Goal: Information Seeking & Learning: Get advice/opinions

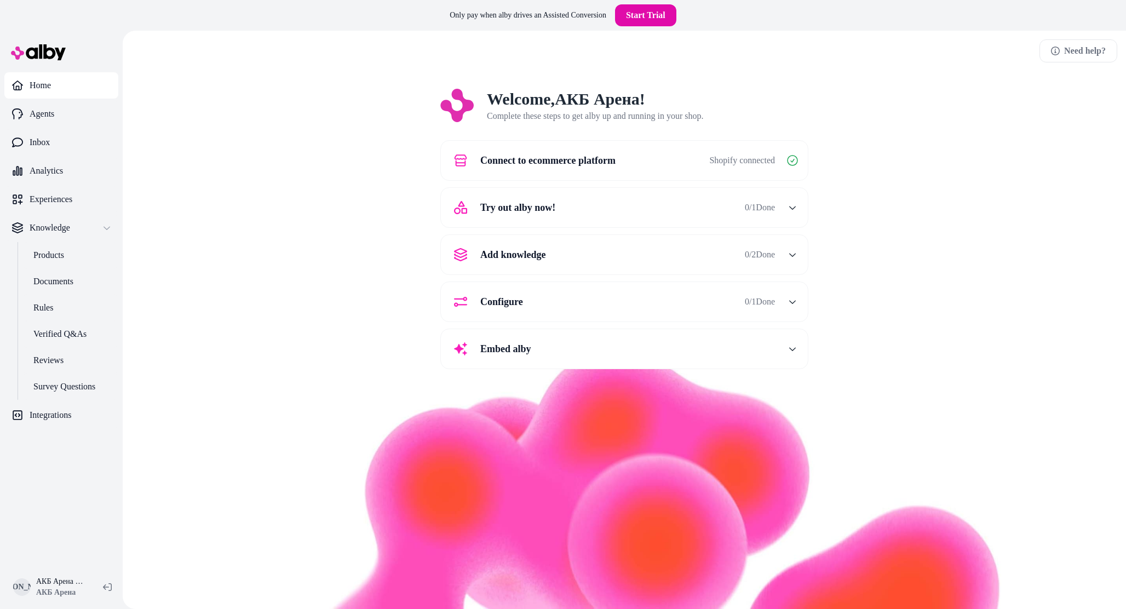
click at [585, 196] on div "Try out alby now! 0 / 1 Done" at bounding box center [612, 207] width 328 height 26
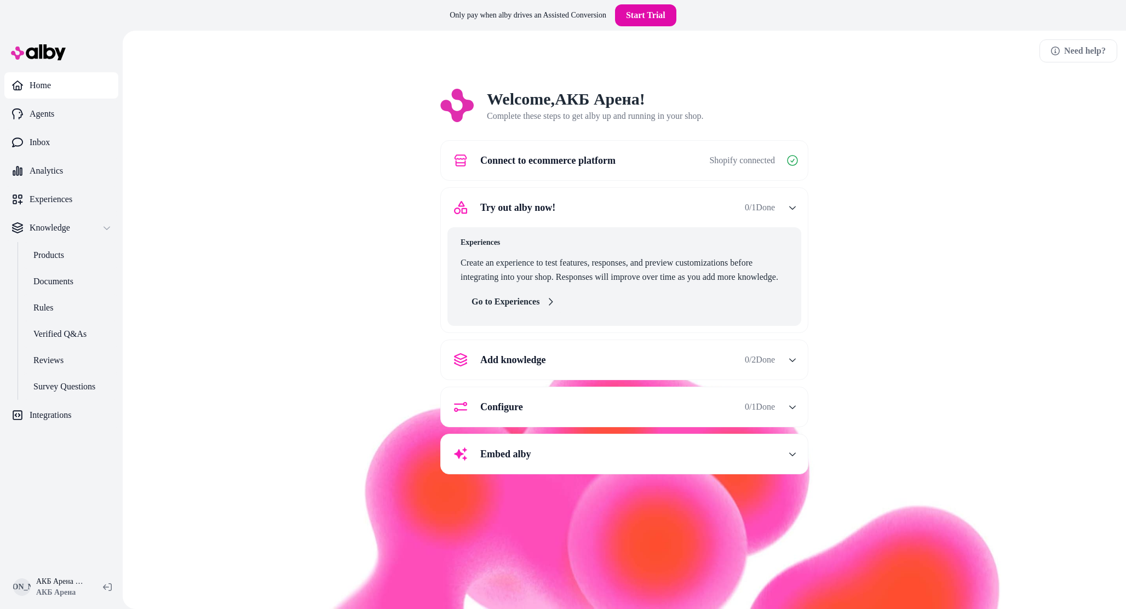
click at [533, 297] on link "Go to Experiences" at bounding box center [513, 302] width 105 height 22
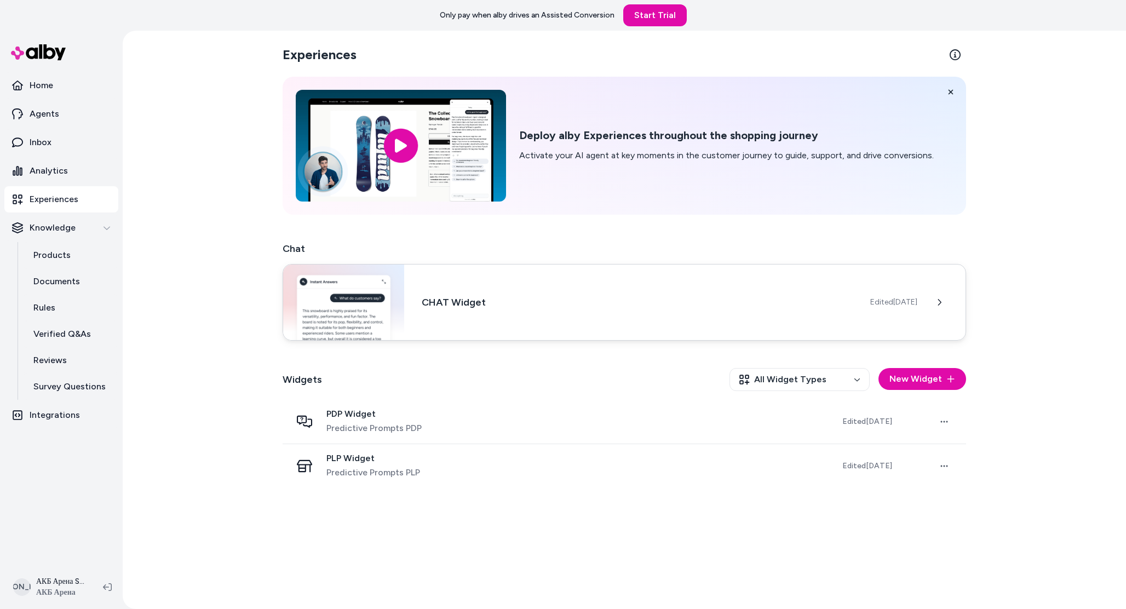
click at [884, 304] on span "Edited [DATE]" at bounding box center [894, 302] width 47 height 11
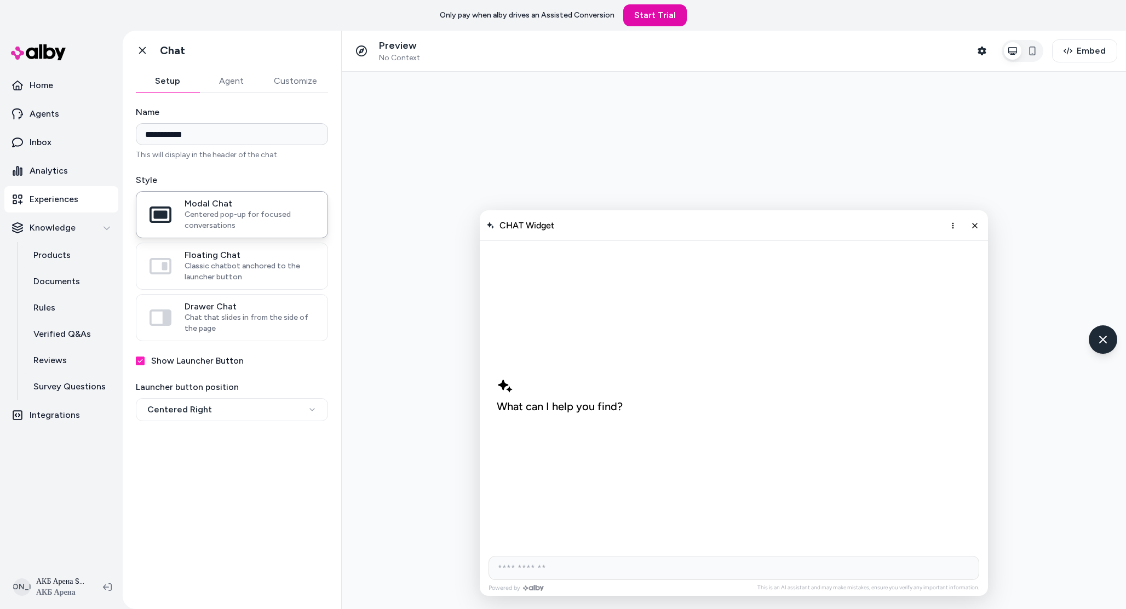
click at [233, 76] on button "Agent" at bounding box center [231, 81] width 64 height 22
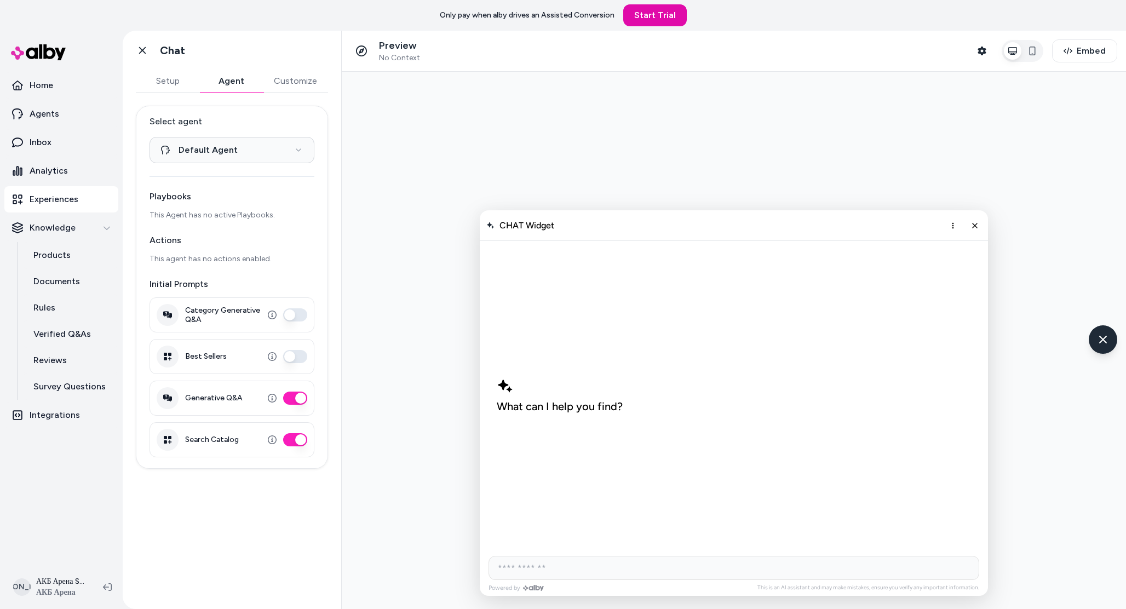
click at [297, 359] on button "Best Sellers" at bounding box center [295, 356] width 24 height 13
click at [282, 89] on button "Customize" at bounding box center [295, 81] width 65 height 22
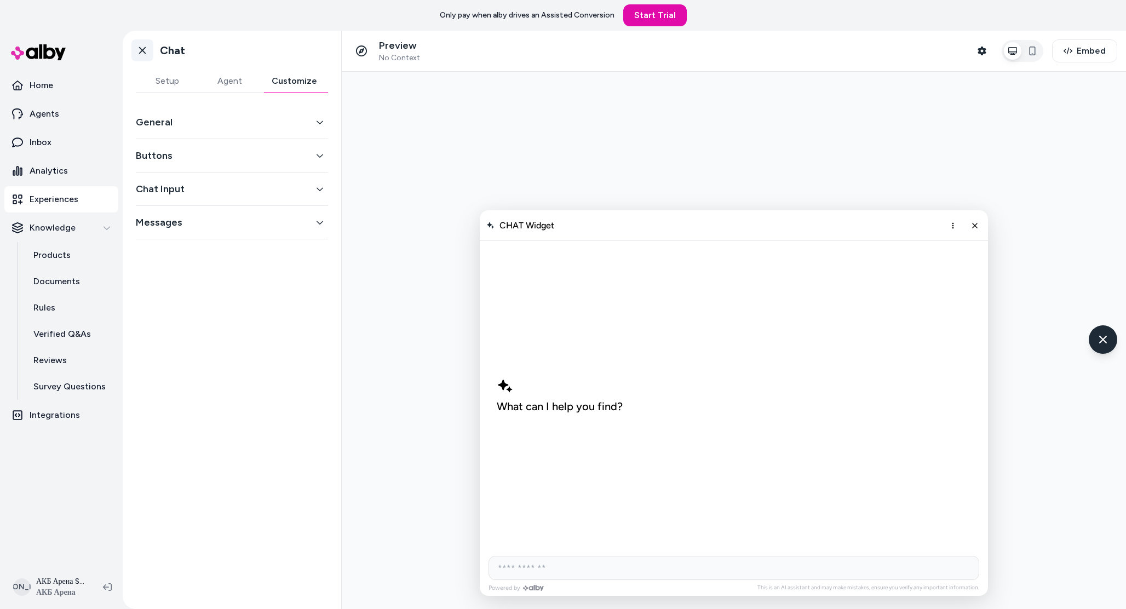
click at [140, 45] on icon at bounding box center [142, 50] width 11 height 11
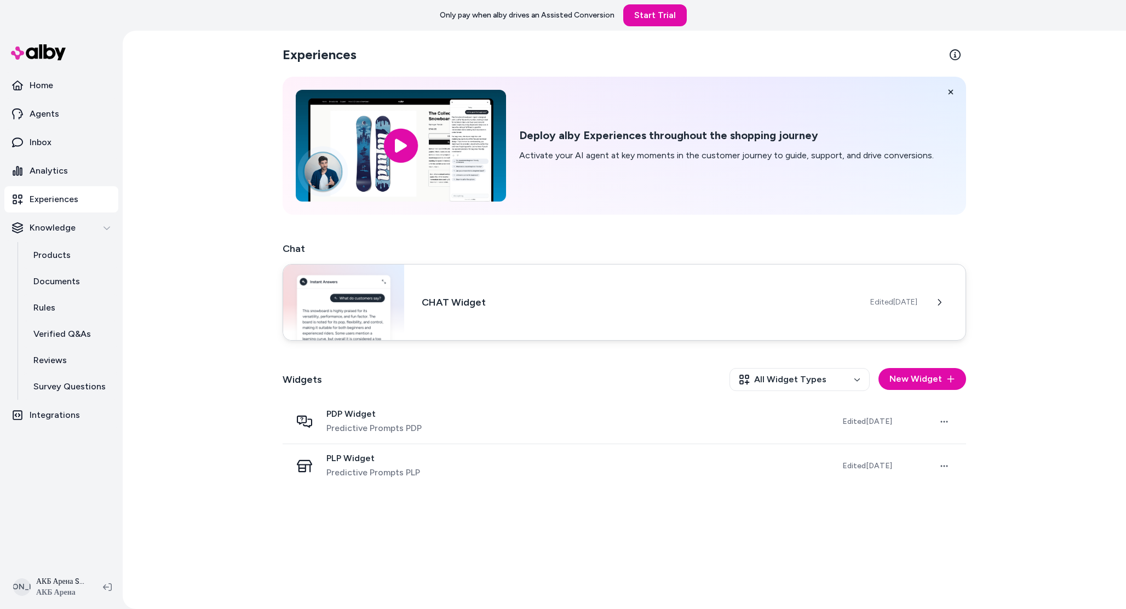
click at [733, 315] on div "CHAT Widget Edited Oct 7, 2025" at bounding box center [625, 302] width 684 height 77
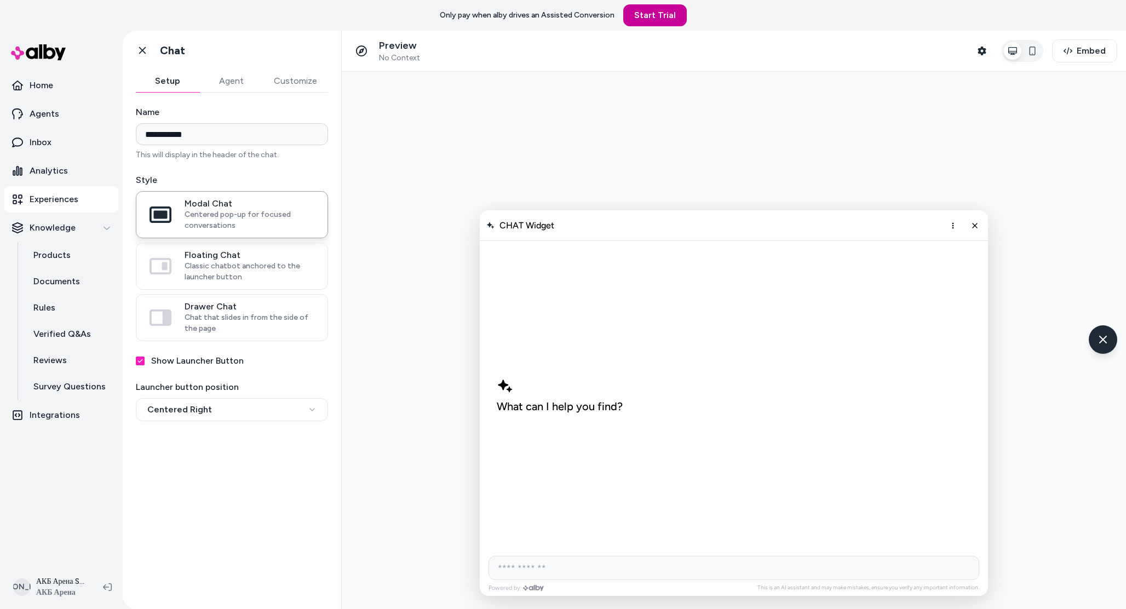
click at [656, 18] on link "Start Trial" at bounding box center [655, 15] width 64 height 22
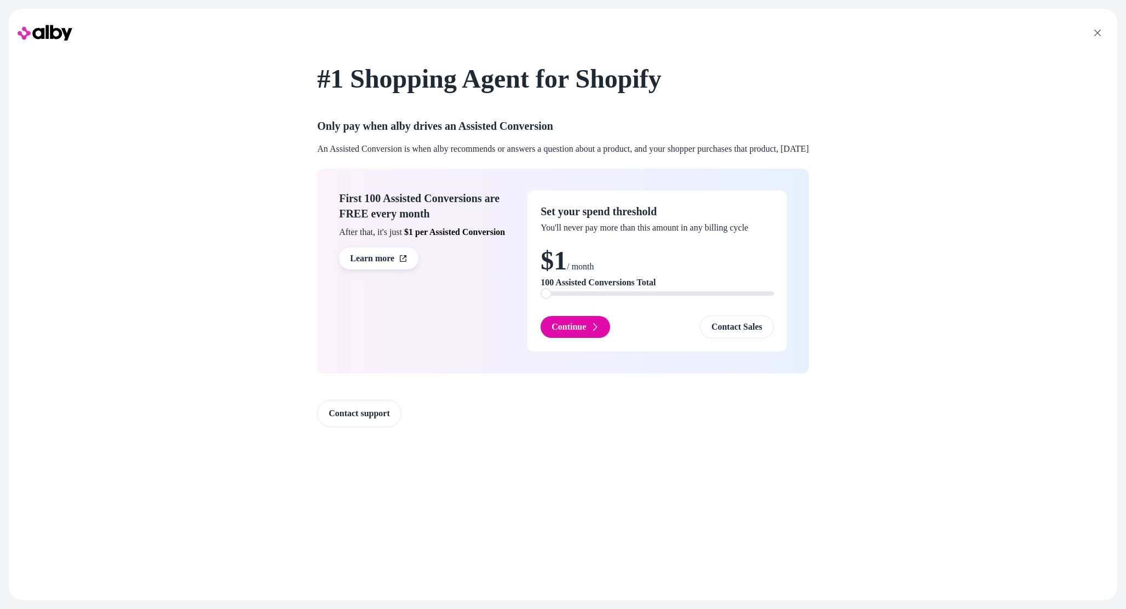
click at [528, 296] on div "Set your spend threshold You'll never pay more than this amount in any billing …" at bounding box center [658, 271] width 260 height 161
click at [552, 325] on button "Continue" at bounding box center [576, 327] width 70 height 22
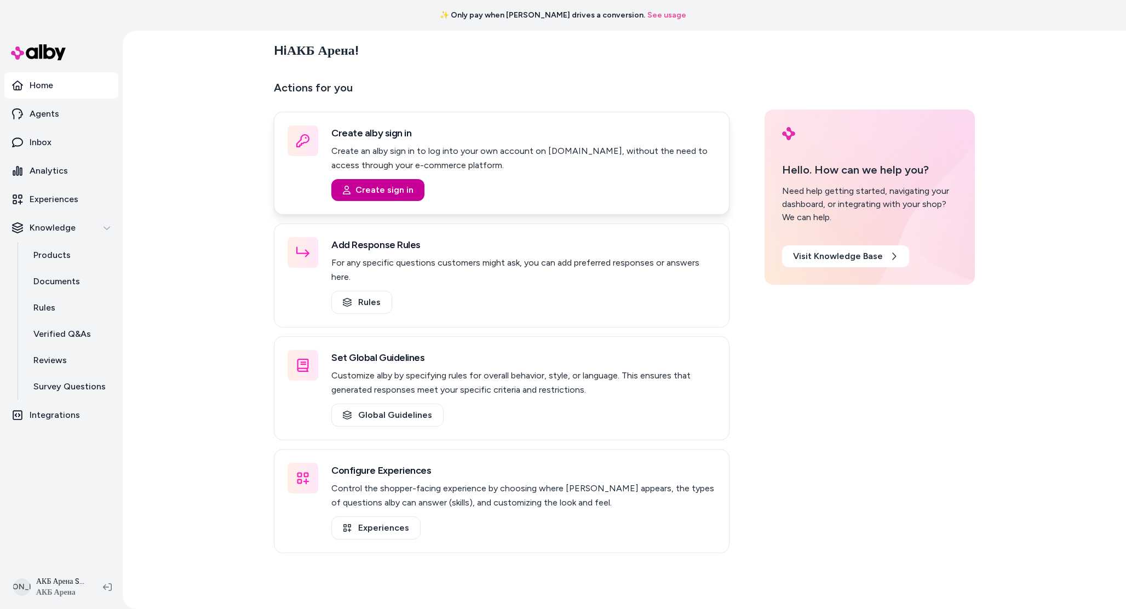
click at [388, 188] on button "Create sign in" at bounding box center [377, 190] width 93 height 22
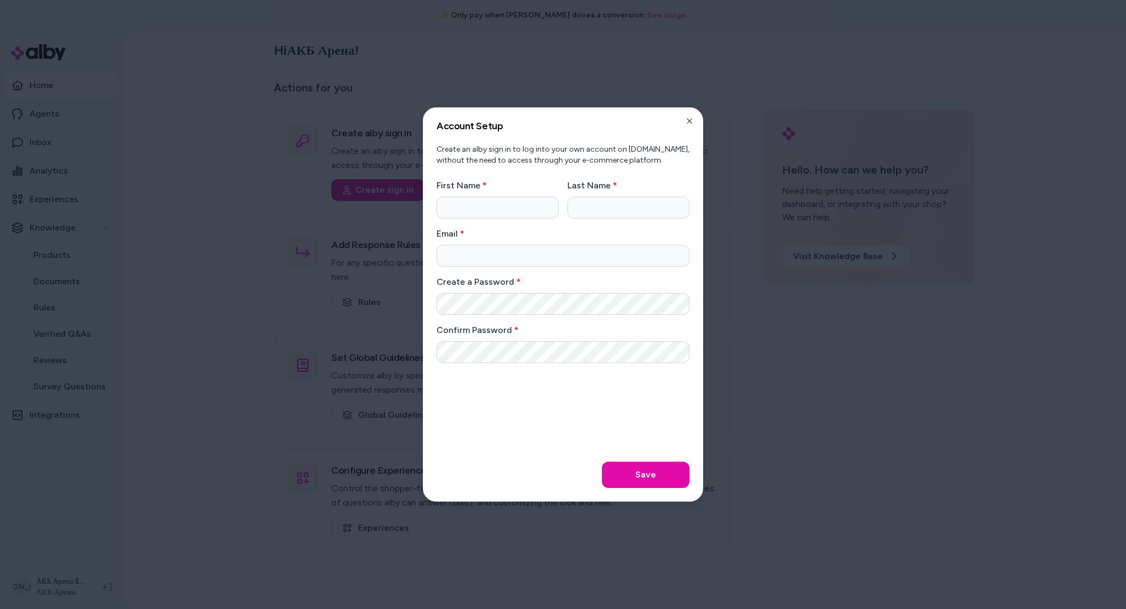
click at [689, 127] on h2 "Account Setup" at bounding box center [563, 126] width 253 height 10
click at [691, 121] on icon "button" at bounding box center [689, 121] width 9 height 9
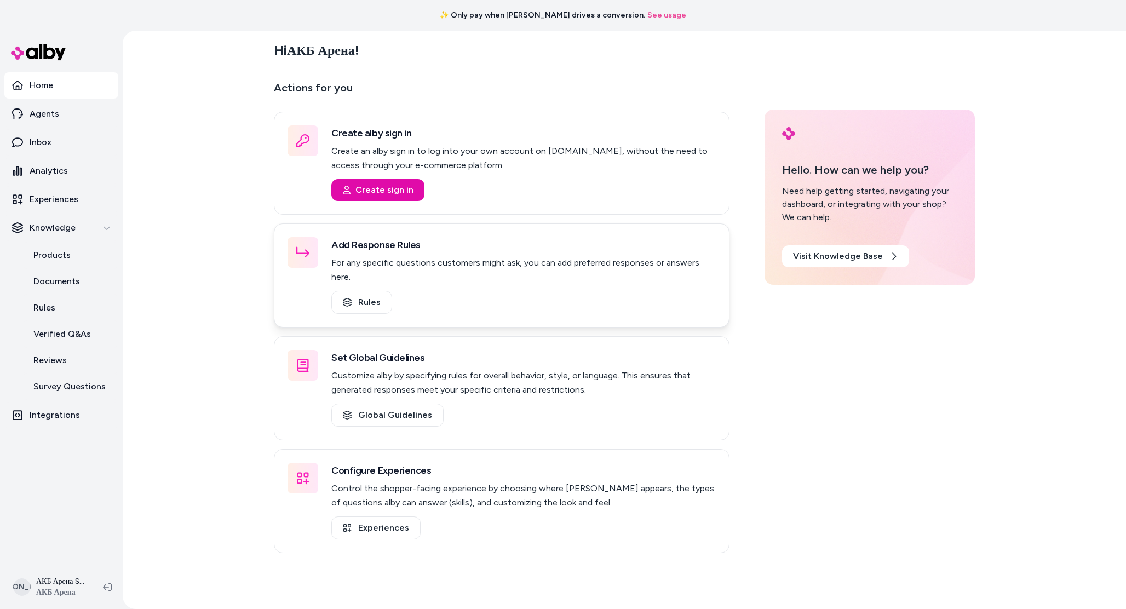
click at [542, 291] on div "Rules" at bounding box center [523, 302] width 385 height 23
click at [89, 201] on link "Experiences" at bounding box center [61, 199] width 114 height 26
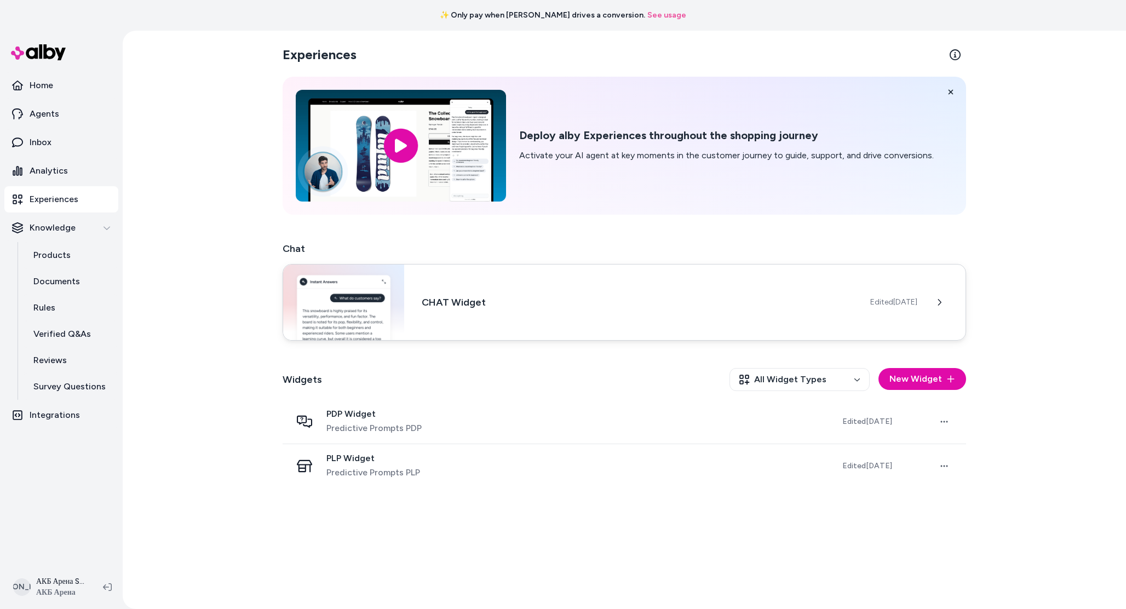
click at [913, 296] on div "Edited Oct 7, 2025" at bounding box center [918, 302] width 95 height 22
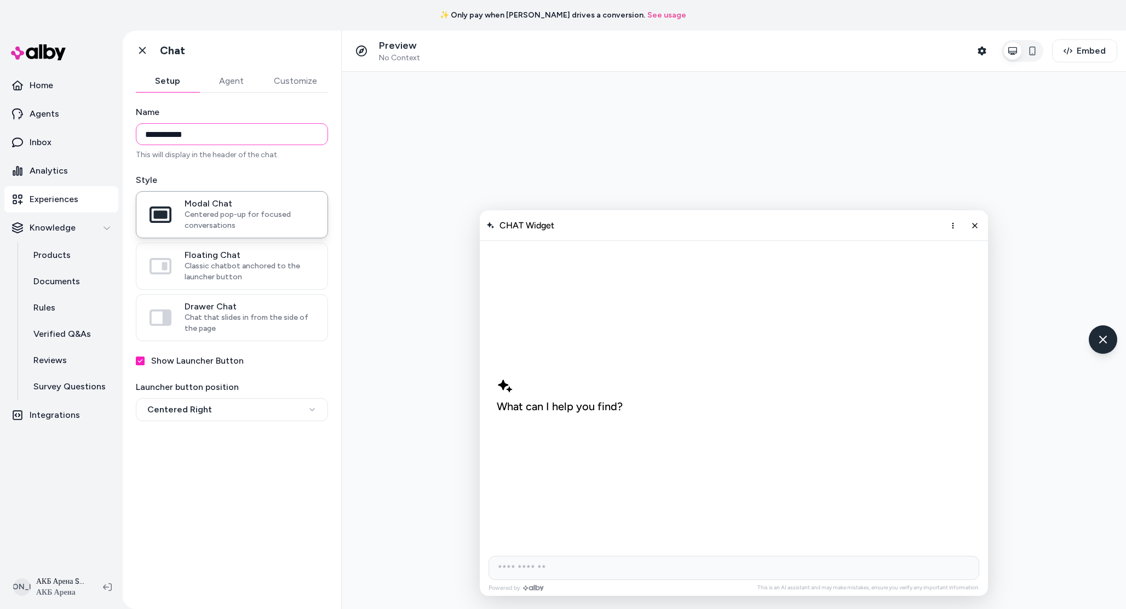
click at [173, 132] on input "**********" at bounding box center [232, 134] width 192 height 22
type input "*"
type input "***"
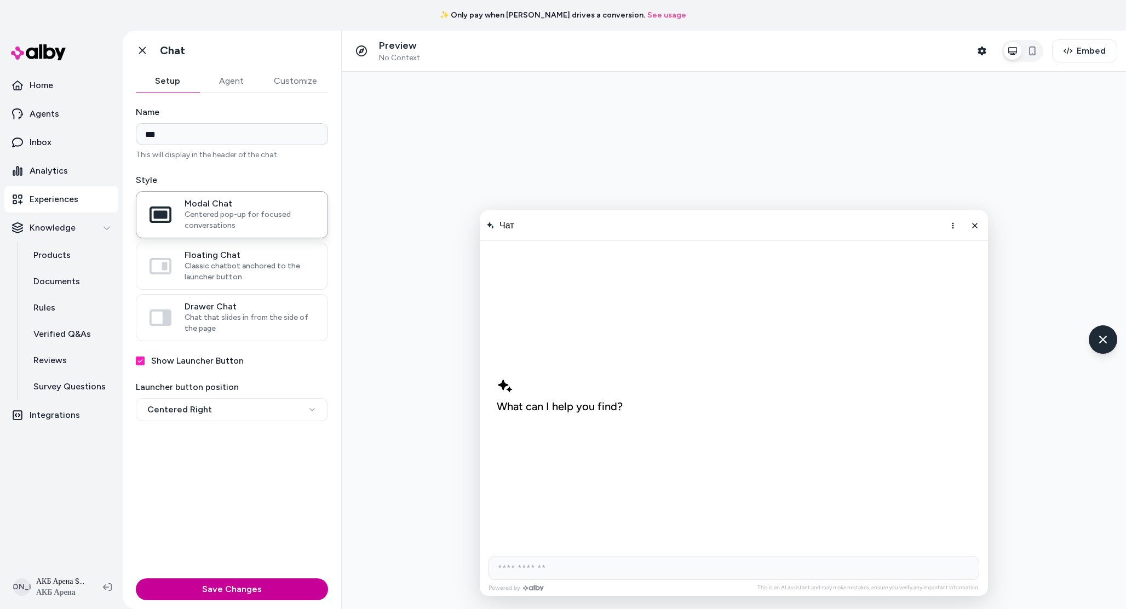
click at [231, 593] on button "Save Changes" at bounding box center [232, 590] width 192 height 22
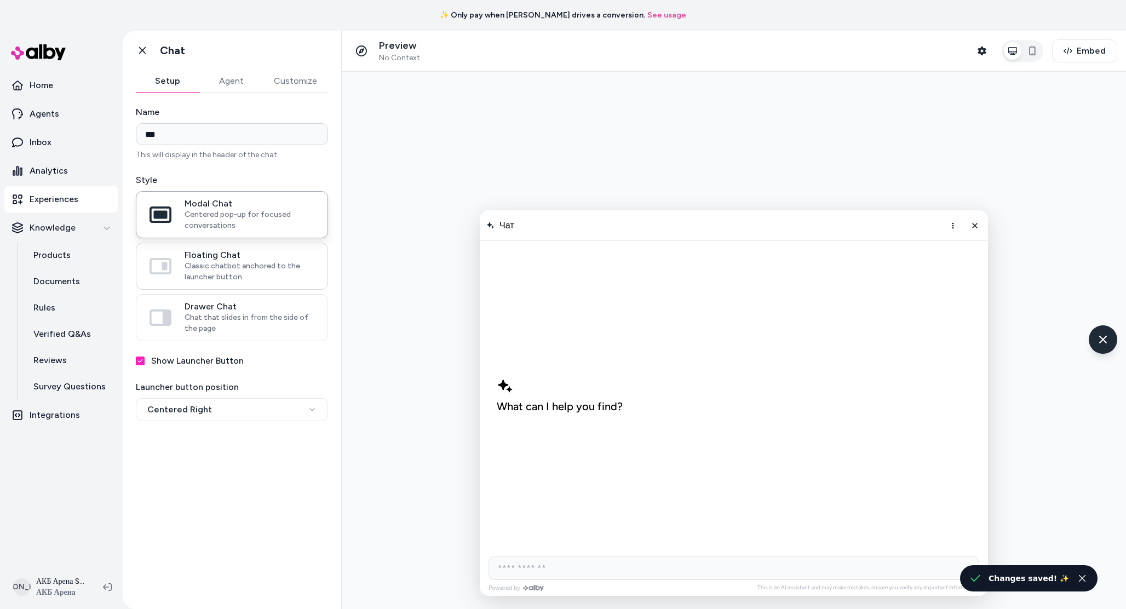
click at [266, 281] on span "Classic chatbot anchored to the launcher button" at bounding box center [250, 272] width 130 height 22
click at [0, 0] on button "Floating Chat Classic chatbot anchored to the launcher button" at bounding box center [0, 0] width 0 height 0
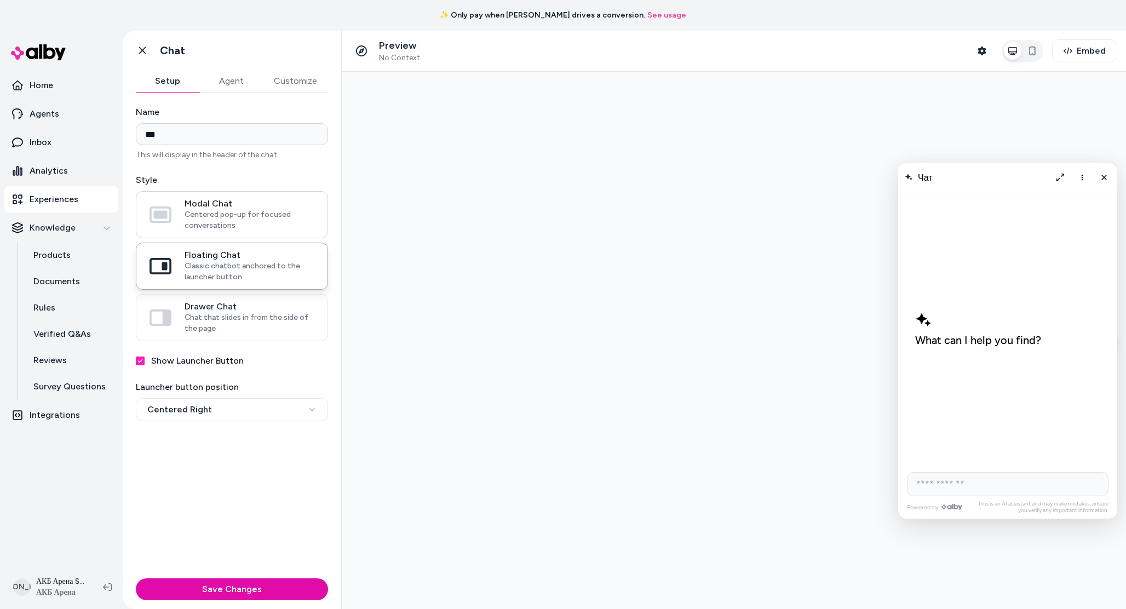
click at [250, 214] on span "Centered pop-up for focused conversations" at bounding box center [250, 220] width 130 height 22
click at [0, 0] on button "Modal Chat Centered pop-up for focused conversations" at bounding box center [0, 0] width 0 height 0
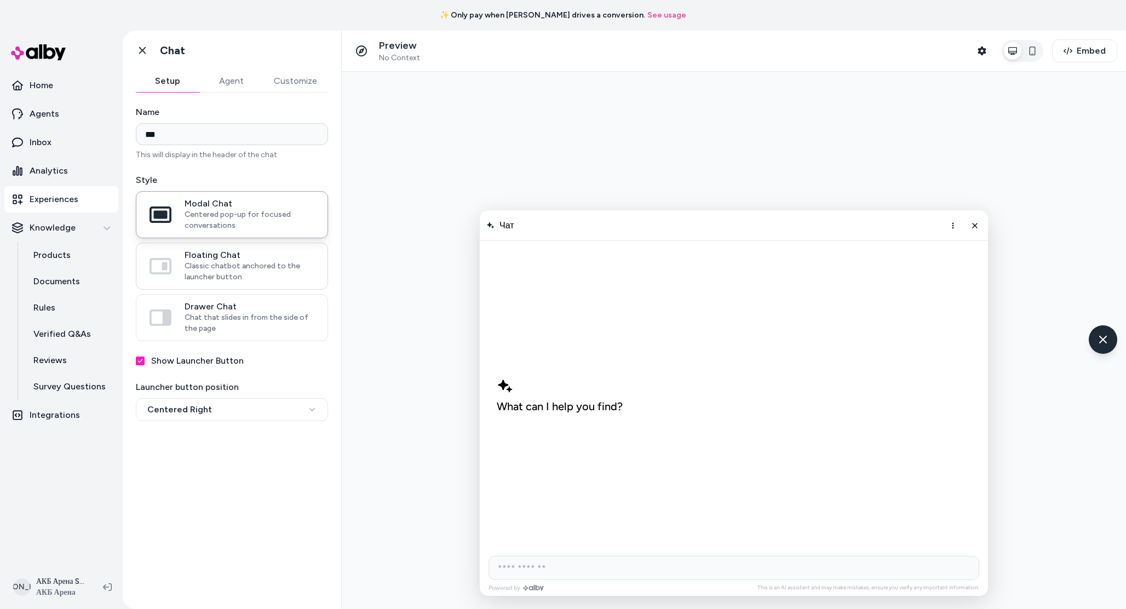
click at [257, 262] on span "Classic chatbot anchored to the launcher button" at bounding box center [250, 272] width 130 height 22
click at [0, 0] on button "Floating Chat Classic chatbot anchored to the launcher button" at bounding box center [0, 0] width 0 height 0
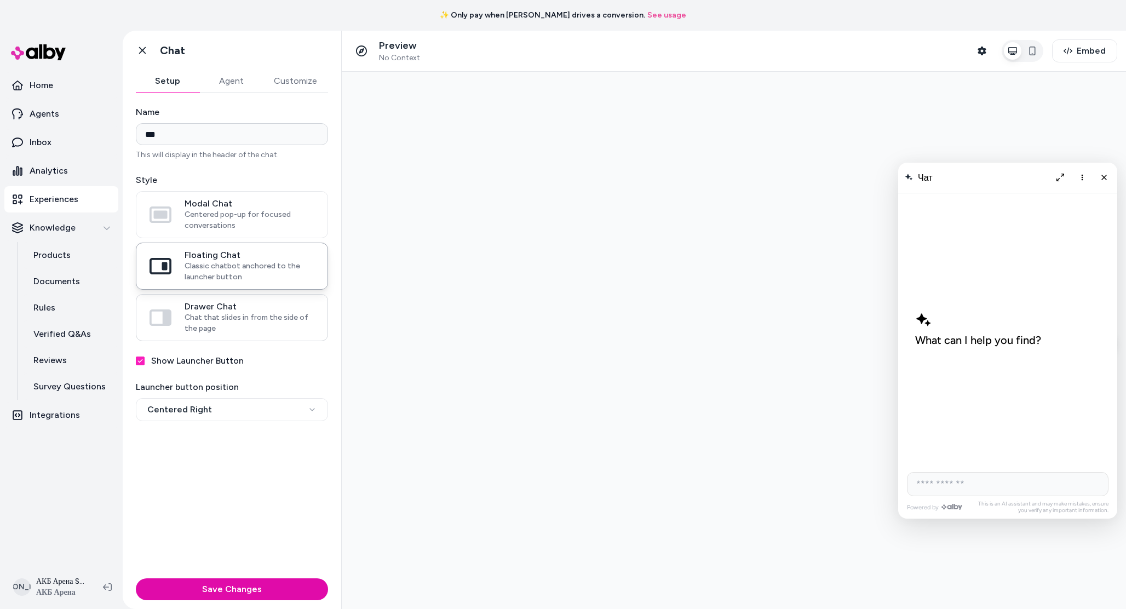
click at [251, 308] on span "Drawer Chat" at bounding box center [250, 306] width 130 height 11
click at [0, 0] on button "Drawer Chat Chat that slides in from the side of the page" at bounding box center [0, 0] width 0 height 0
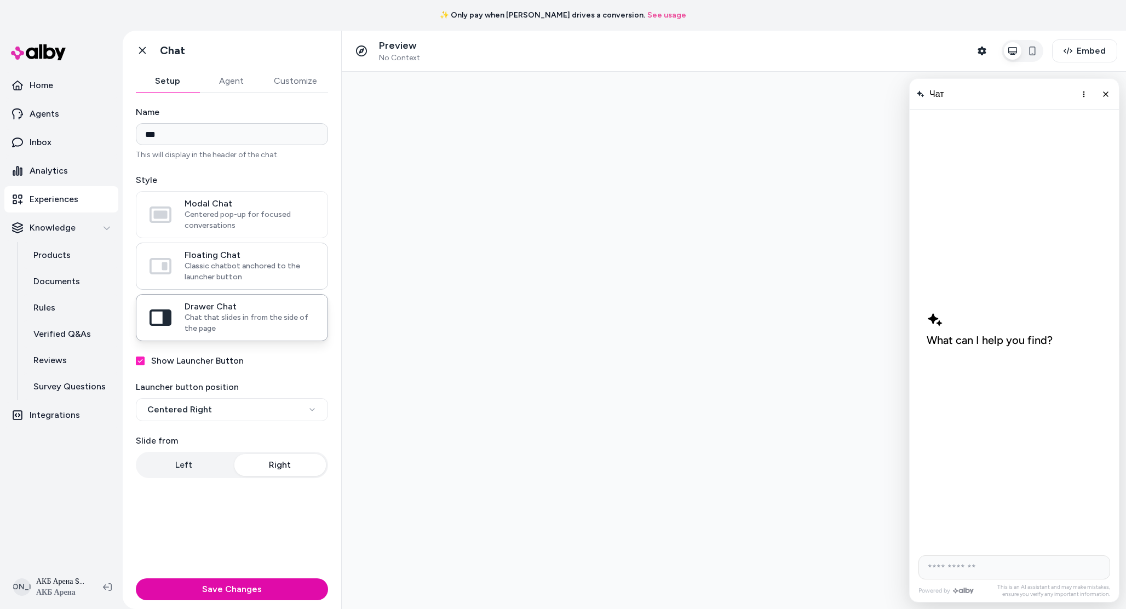
click at [251, 266] on span "Classic chatbot anchored to the launcher button" at bounding box center [250, 272] width 130 height 22
click at [0, 0] on button "Floating Chat Classic chatbot anchored to the launcher button" at bounding box center [0, 0] width 0 height 0
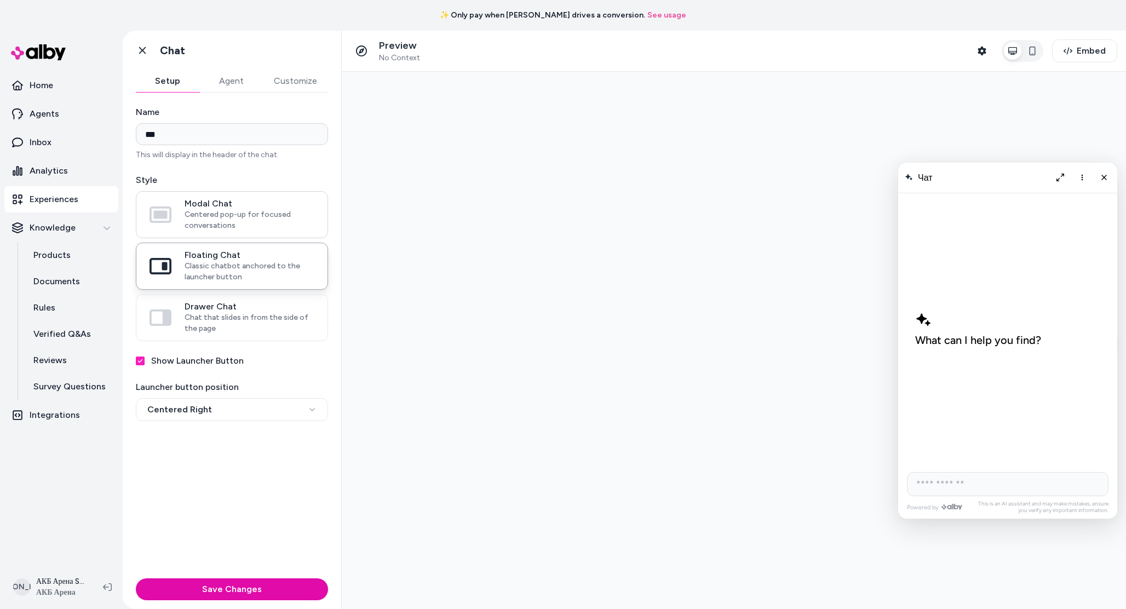
click at [241, 215] on span "Centered pop-up for focused conversations" at bounding box center [250, 220] width 130 height 22
click at [0, 0] on button "Modal Chat Centered pop-up for focused conversations" at bounding box center [0, 0] width 0 height 0
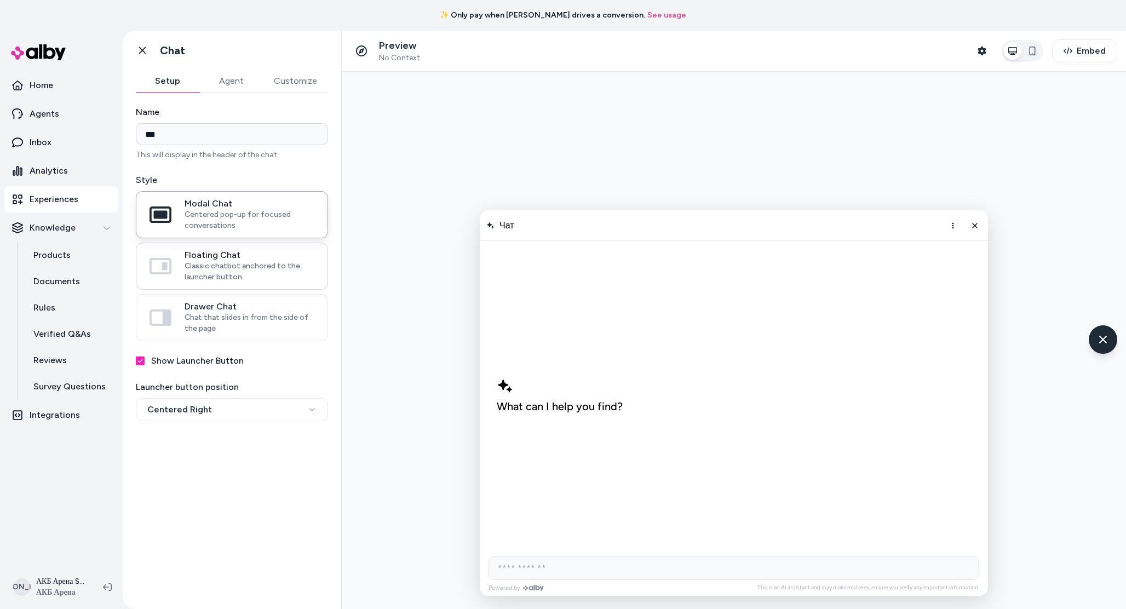
click at [246, 268] on span "Classic chatbot anchored to the launcher button" at bounding box center [250, 272] width 130 height 22
click at [0, 0] on button "Floating Chat Classic chatbot anchored to the launcher button" at bounding box center [0, 0] width 0 height 0
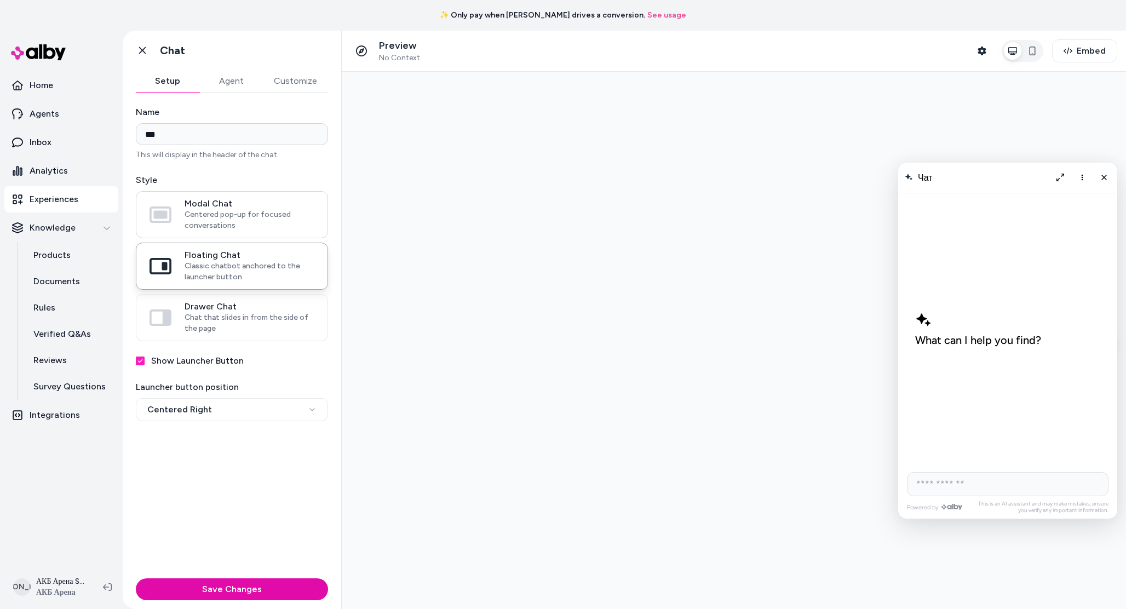
click at [247, 232] on label "Modal Chat Centered pop-up for focused conversations" at bounding box center [231, 215] width 191 height 46
click at [0, 0] on button "Modal Chat Centered pop-up for focused conversations" at bounding box center [0, 0] width 0 height 0
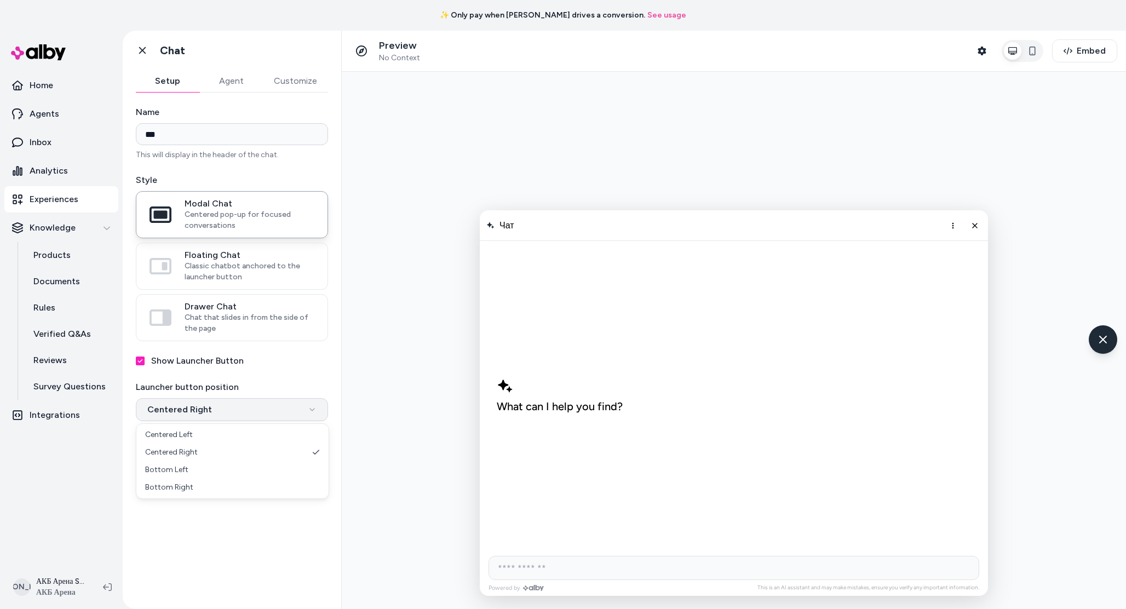
click at [236, 409] on html "**********" at bounding box center [563, 304] width 1126 height 609
click at [1034, 49] on icon "button" at bounding box center [1032, 51] width 9 height 9
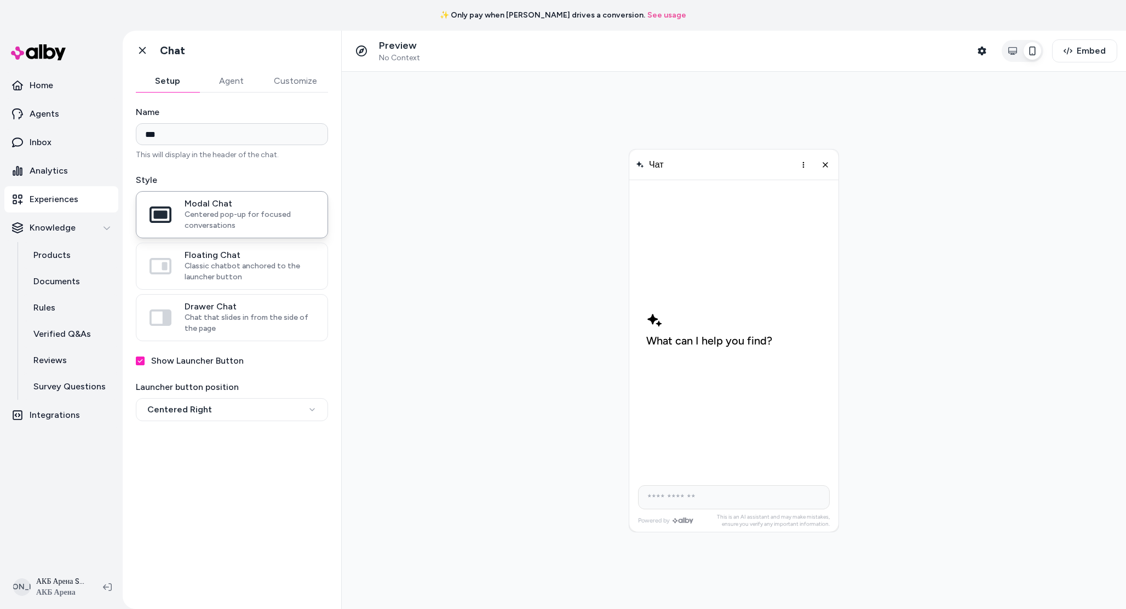
click at [1034, 49] on icon "button" at bounding box center [1032, 51] width 9 height 9
click at [1009, 55] on button "button" at bounding box center [1013, 51] width 18 height 18
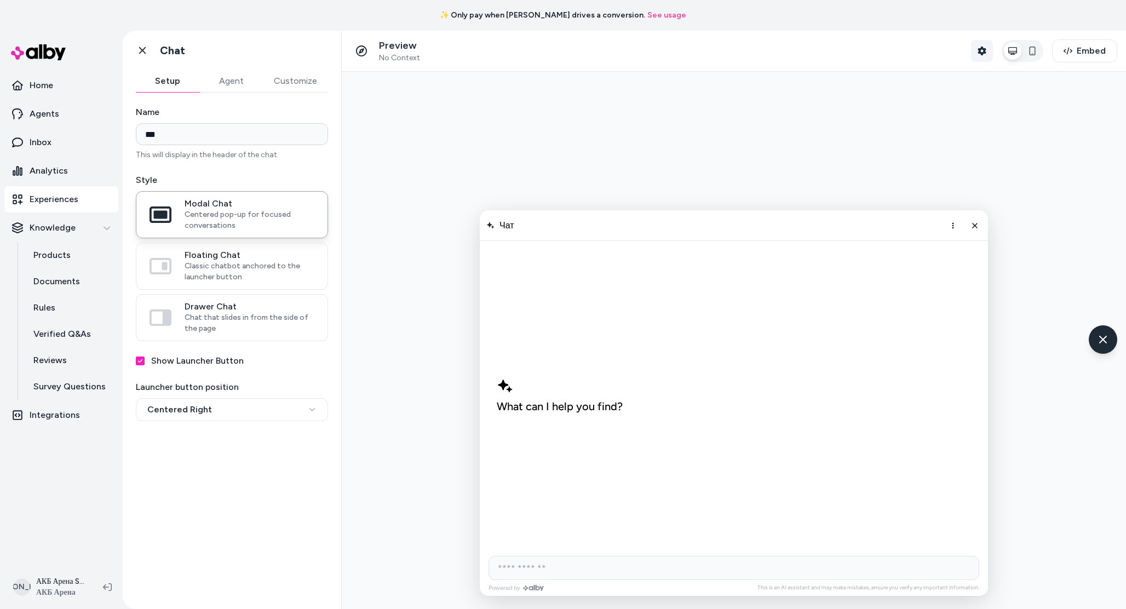
click at [986, 50] on icon "button" at bounding box center [982, 51] width 8 height 9
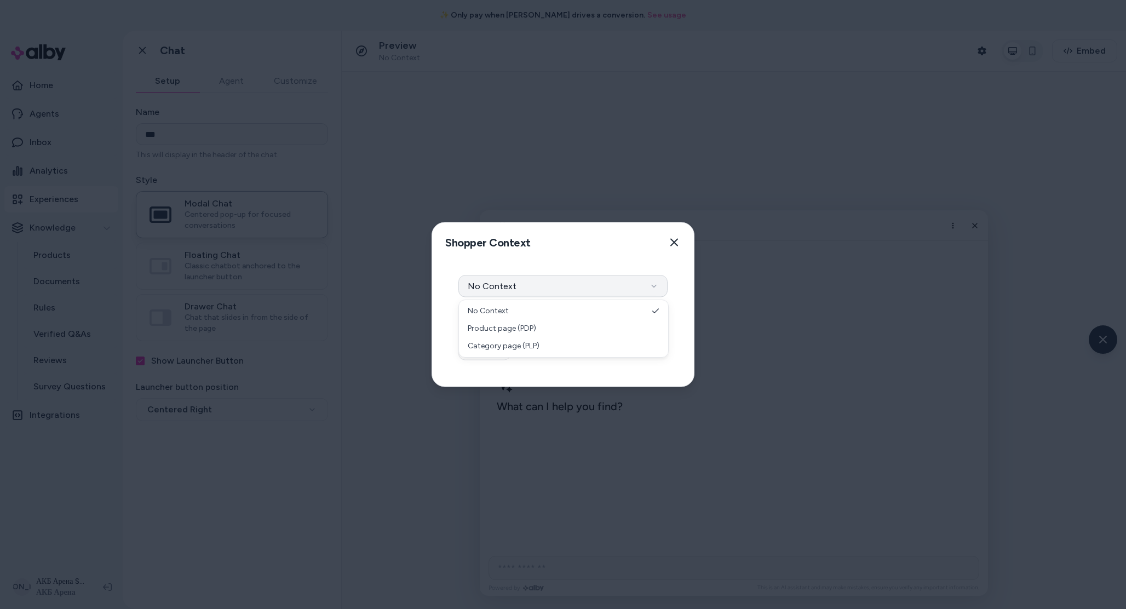
click at [616, 288] on button "No Context" at bounding box center [563, 287] width 209 height 22
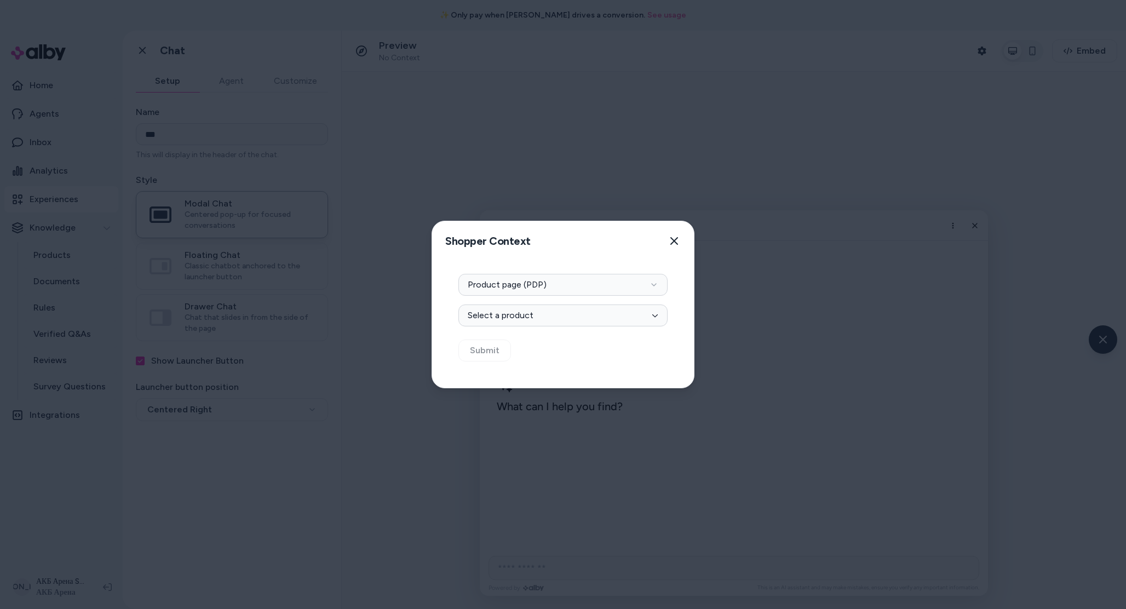
click at [620, 322] on button "Select a product" at bounding box center [563, 316] width 209 height 22
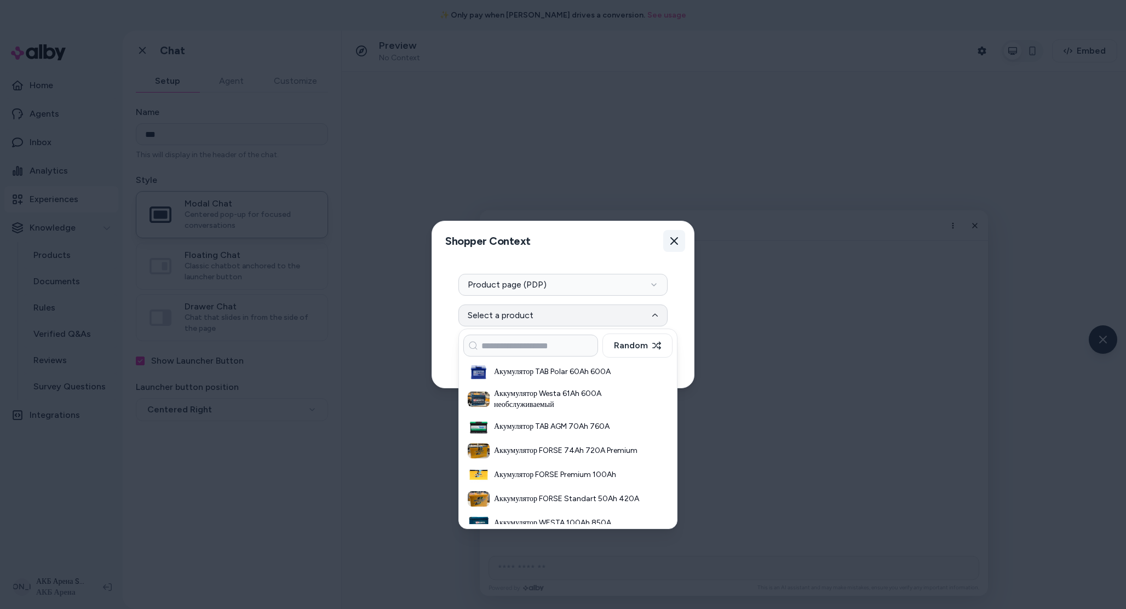
click at [677, 239] on icon "button" at bounding box center [674, 241] width 9 height 9
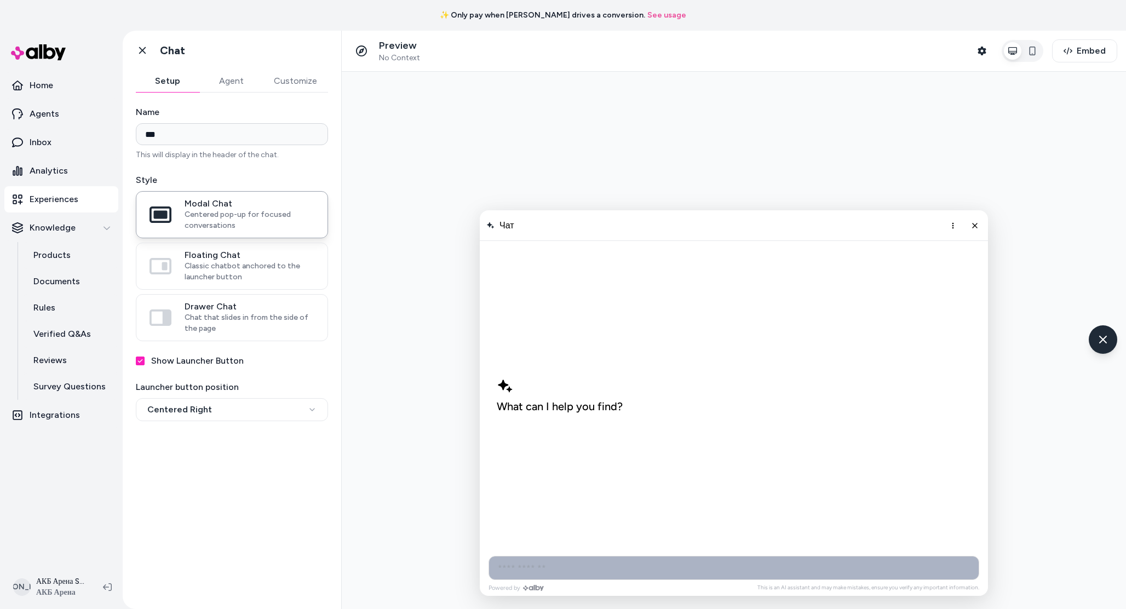
click at [536, 565] on input "AI Shopping Assistant" at bounding box center [734, 568] width 491 height 24
type input "**********"
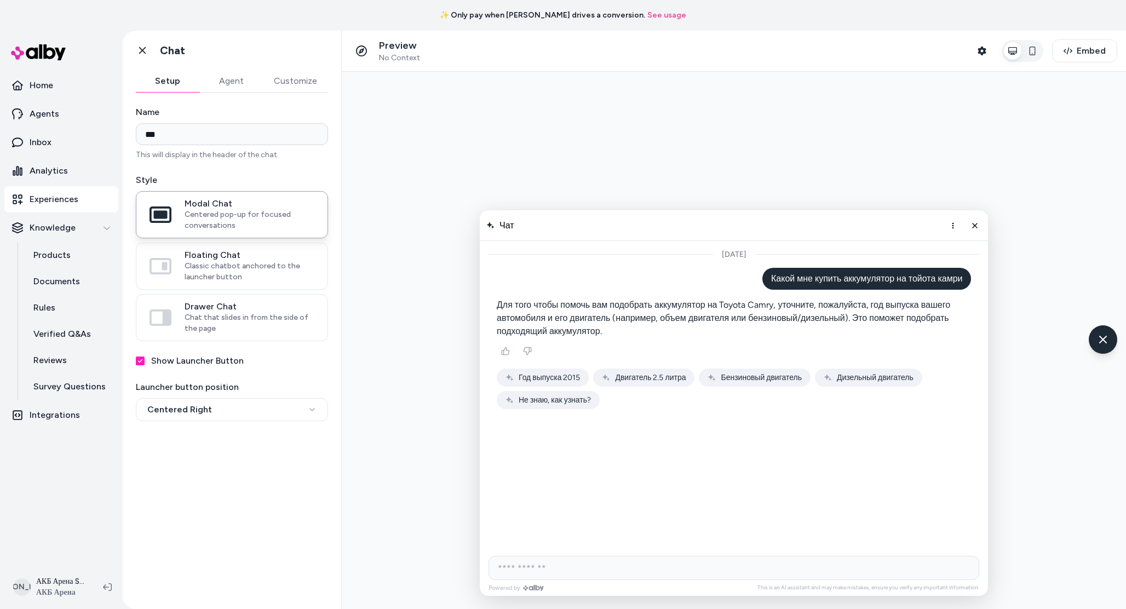
click at [616, 375] on span "Двигатель 2.5 литра" at bounding box center [650, 377] width 71 height 9
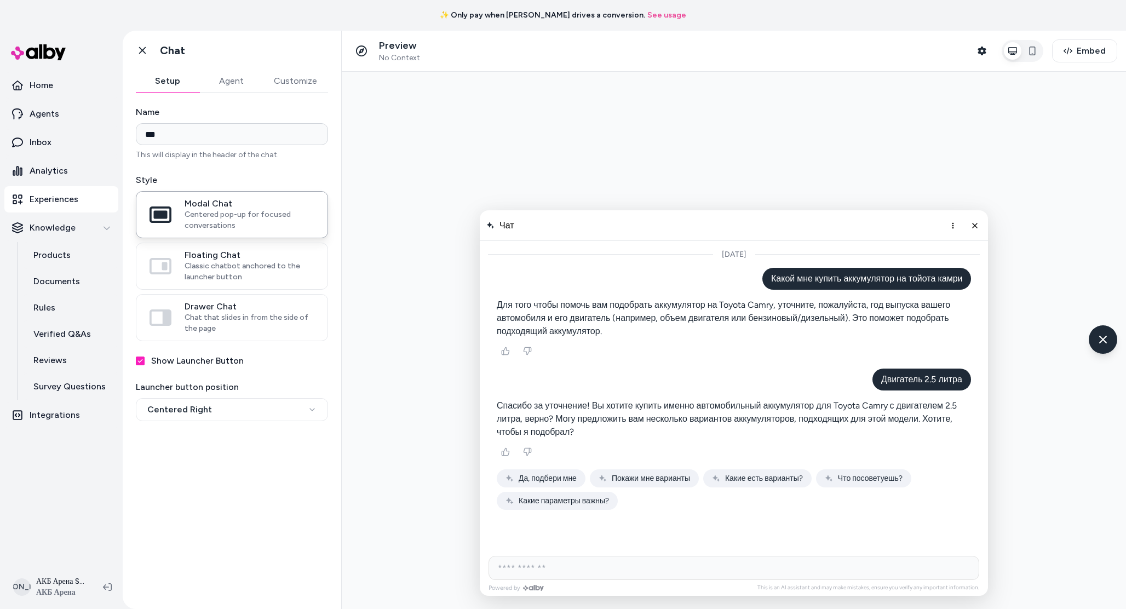
click at [565, 478] on span "Да, подбери мне" at bounding box center [548, 478] width 58 height 9
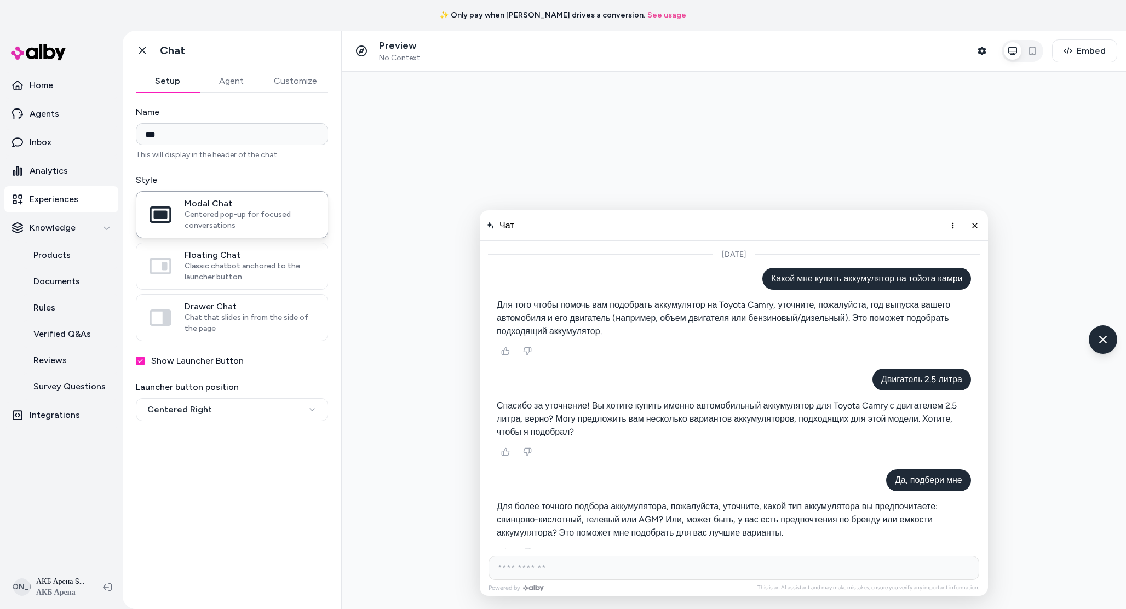
scroll to position [68, 0]
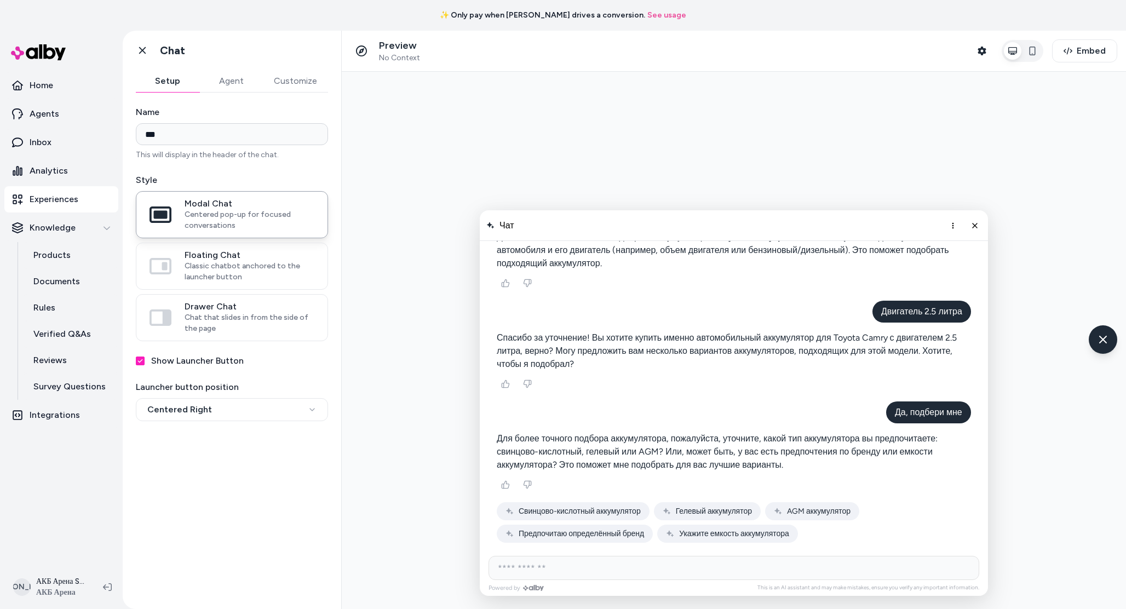
click at [608, 510] on span "Свинцово-кислотный аккумулятор" at bounding box center [580, 511] width 122 height 9
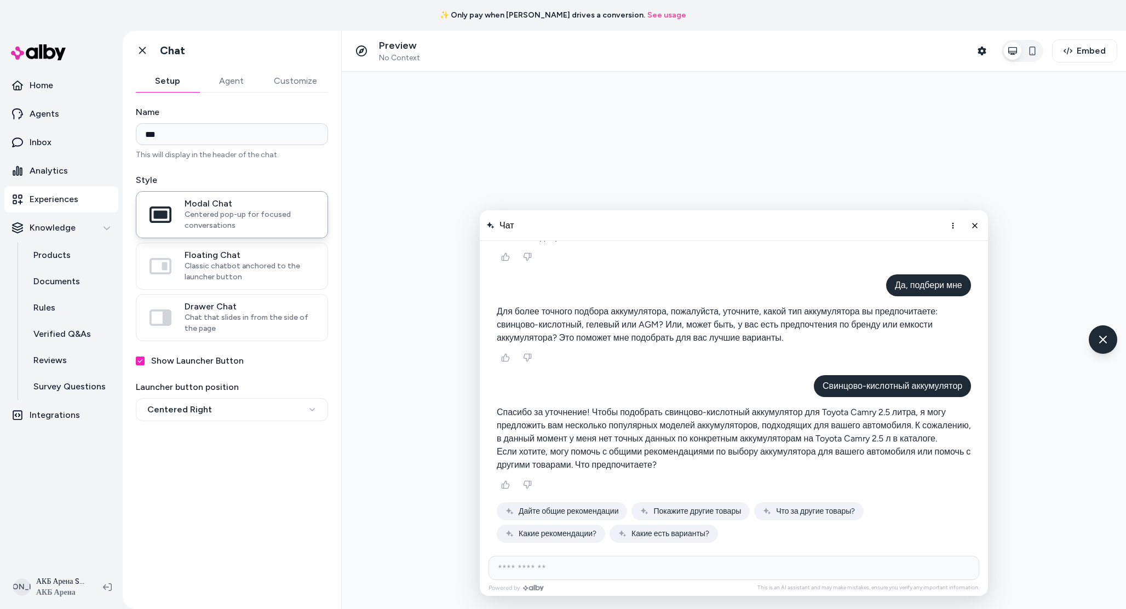
scroll to position [195, 0]
click at [604, 509] on span "Дайте общие рекомендации" at bounding box center [569, 511] width 100 height 9
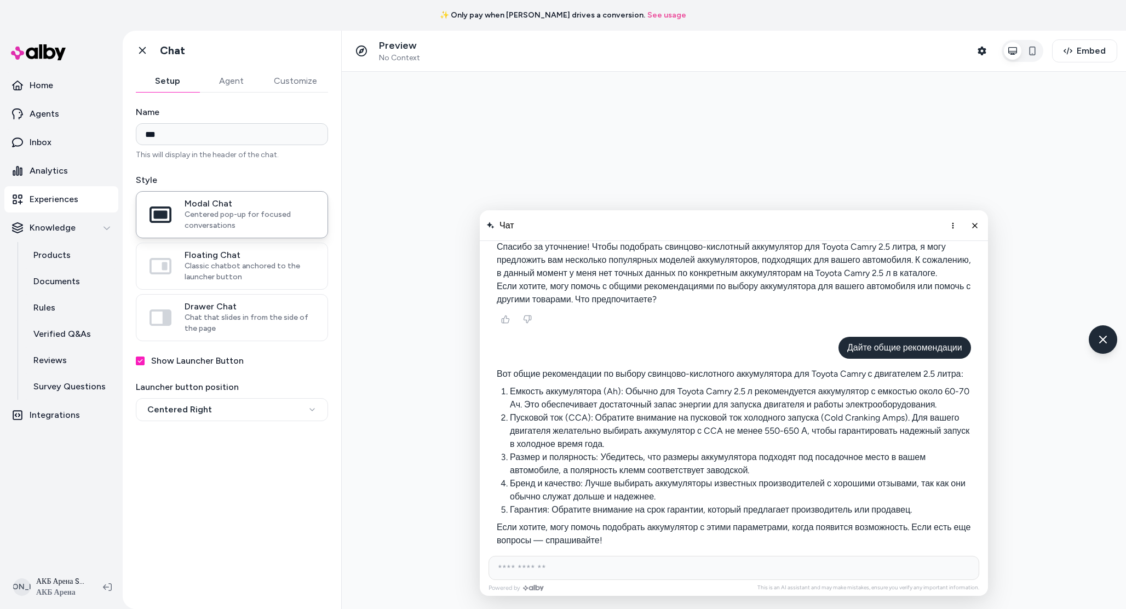
scroll to position [436, 0]
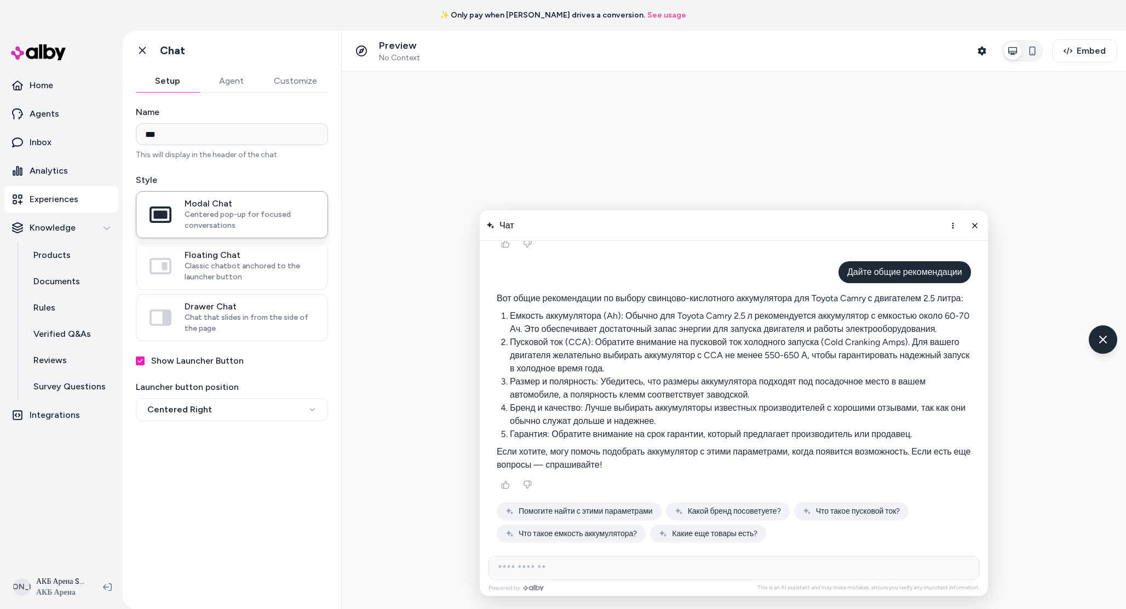
click at [606, 509] on span "Помогите найти с этими параметрами" at bounding box center [586, 511] width 134 height 9
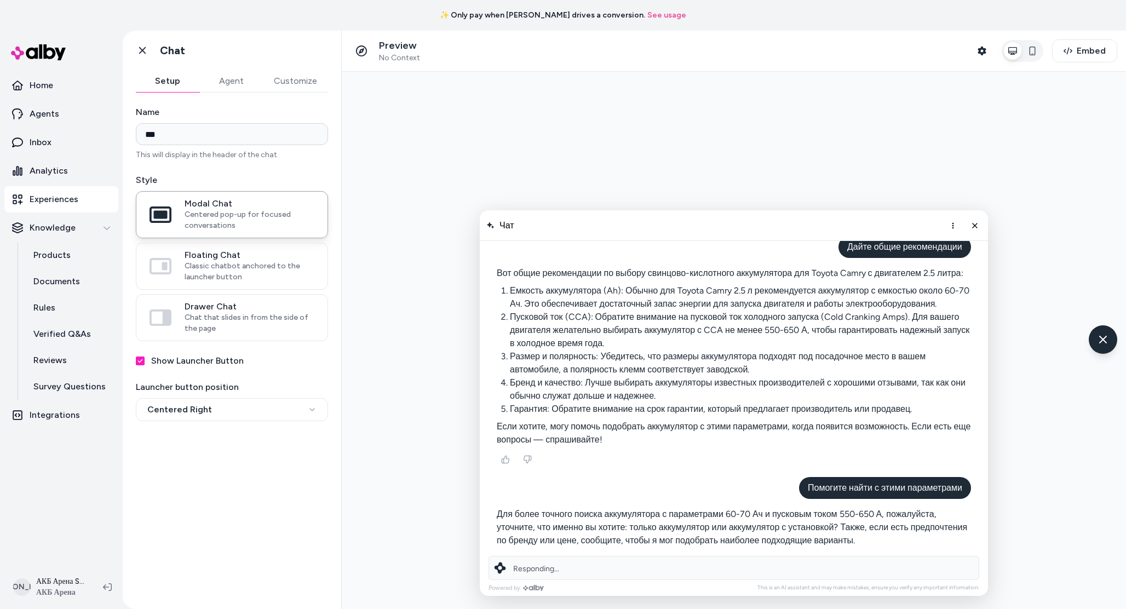
scroll to position [537, 0]
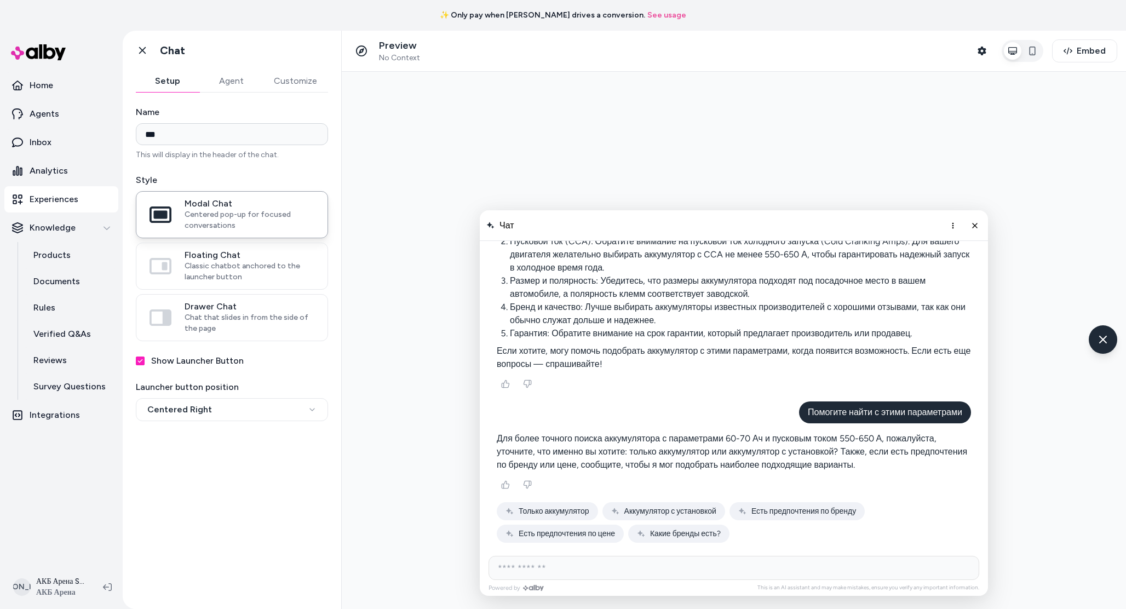
click at [582, 513] on span "Только аккумулятор" at bounding box center [554, 511] width 71 height 9
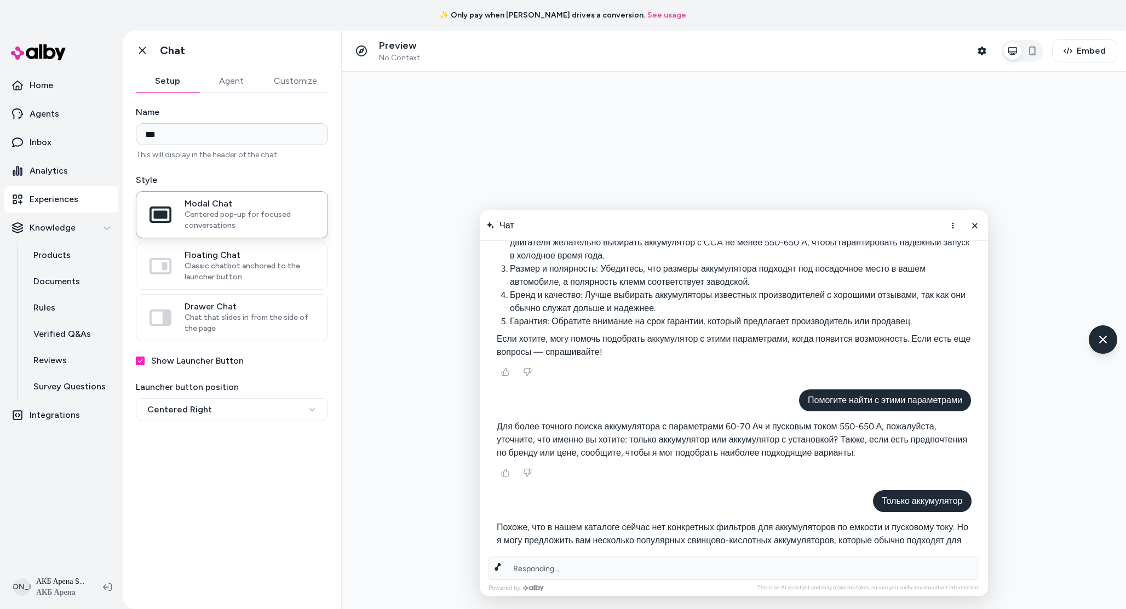
scroll to position [562, 0]
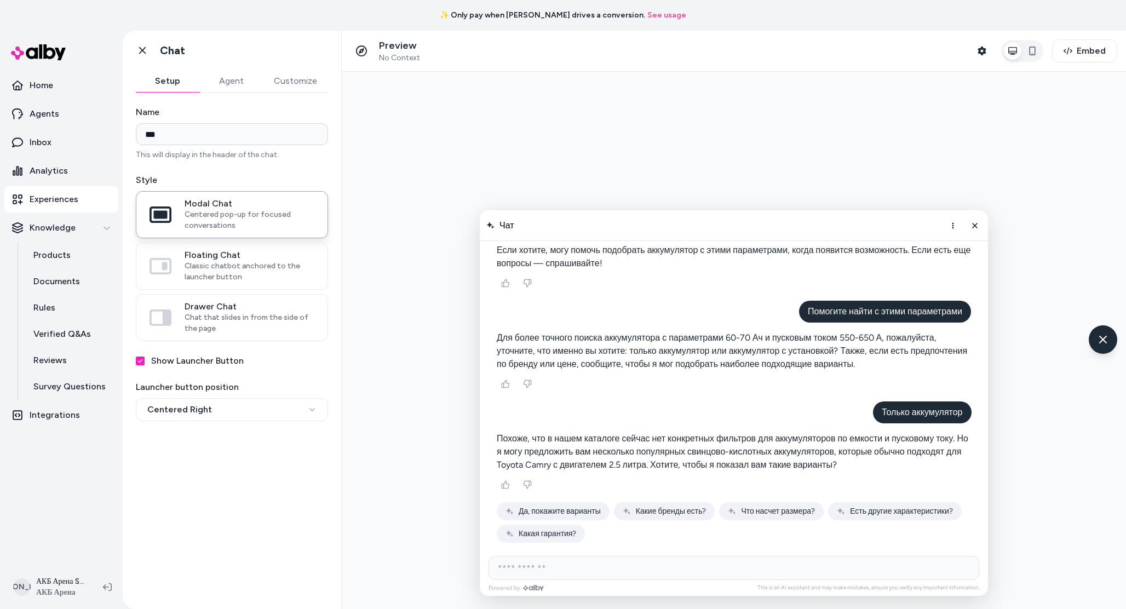
click at [582, 513] on span "Да, покажите варианты" at bounding box center [560, 511] width 82 height 9
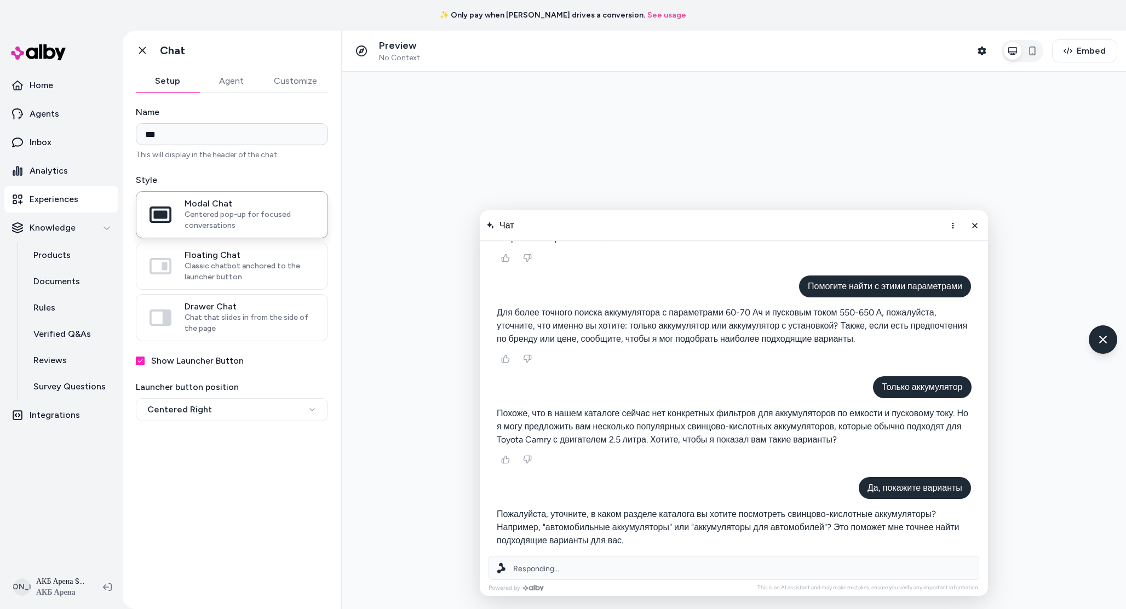
scroll to position [739, 0]
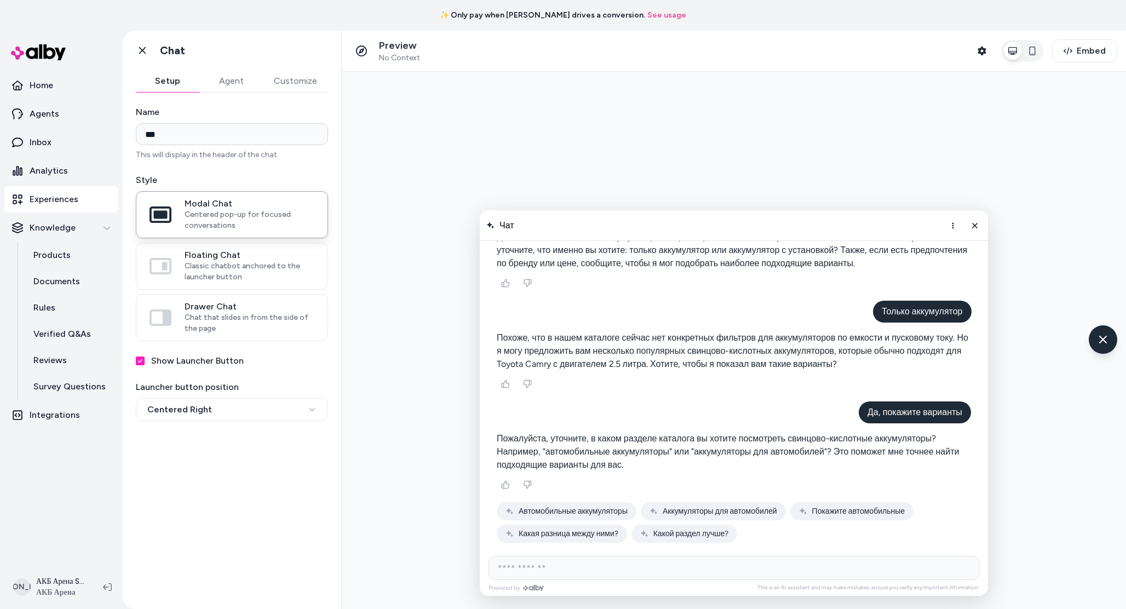
click at [583, 516] on span "Автомобильные аккумуляторы" at bounding box center [573, 511] width 109 height 9
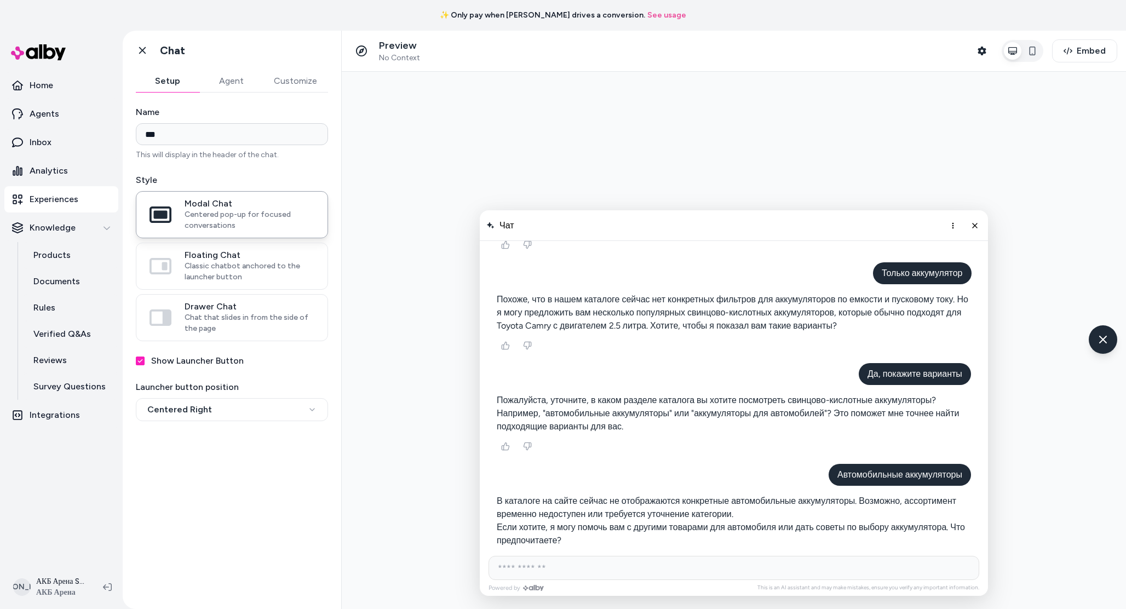
scroll to position [797, 0]
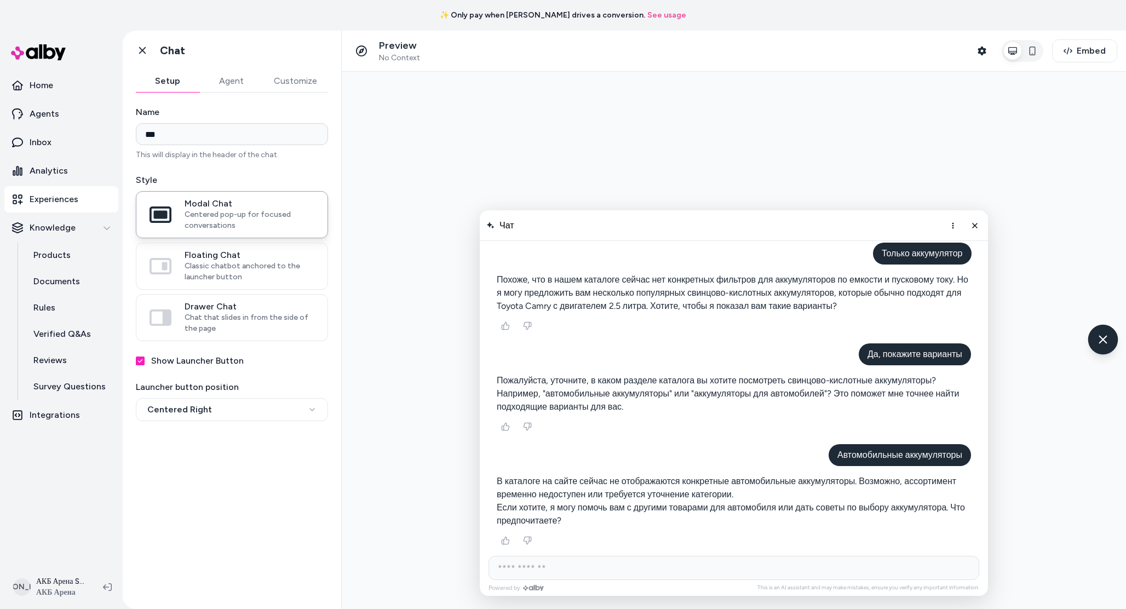
click at [1102, 348] on div "Chat with our AI assistant" at bounding box center [1104, 339] width 30 height 30
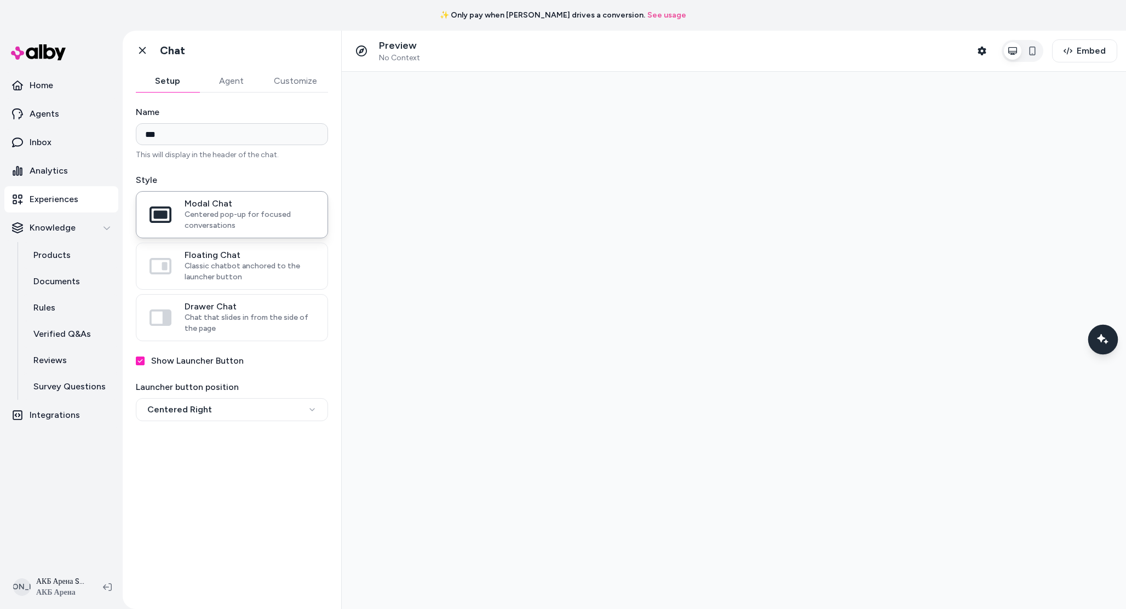
click at [1102, 348] on div "Chat with our AI assistant" at bounding box center [1104, 339] width 30 height 30
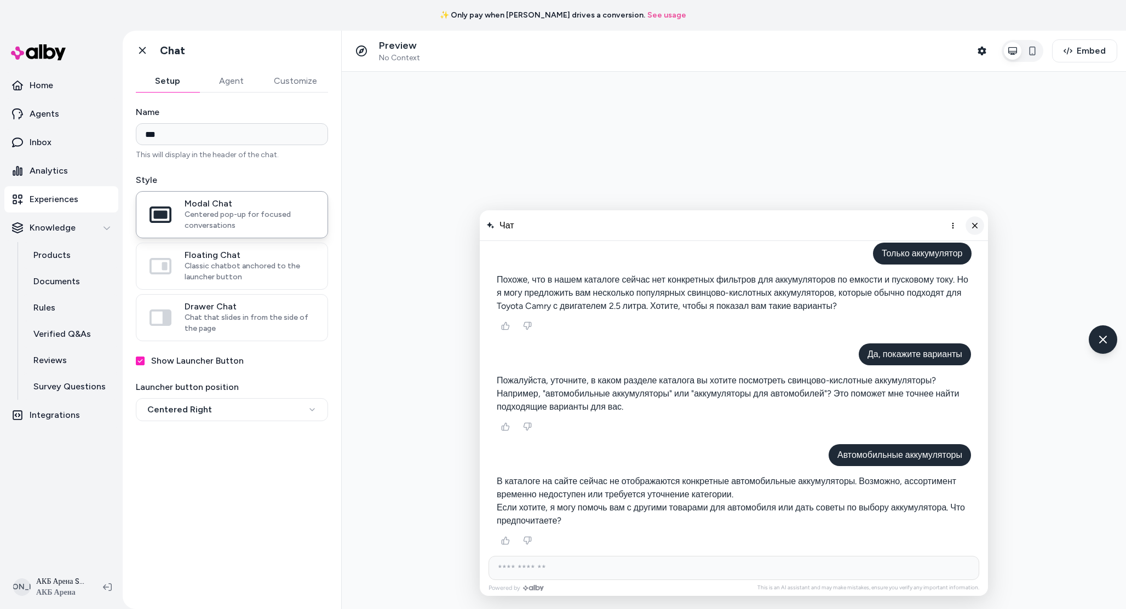
click at [976, 219] on button "Close chat" at bounding box center [975, 225] width 19 height 19
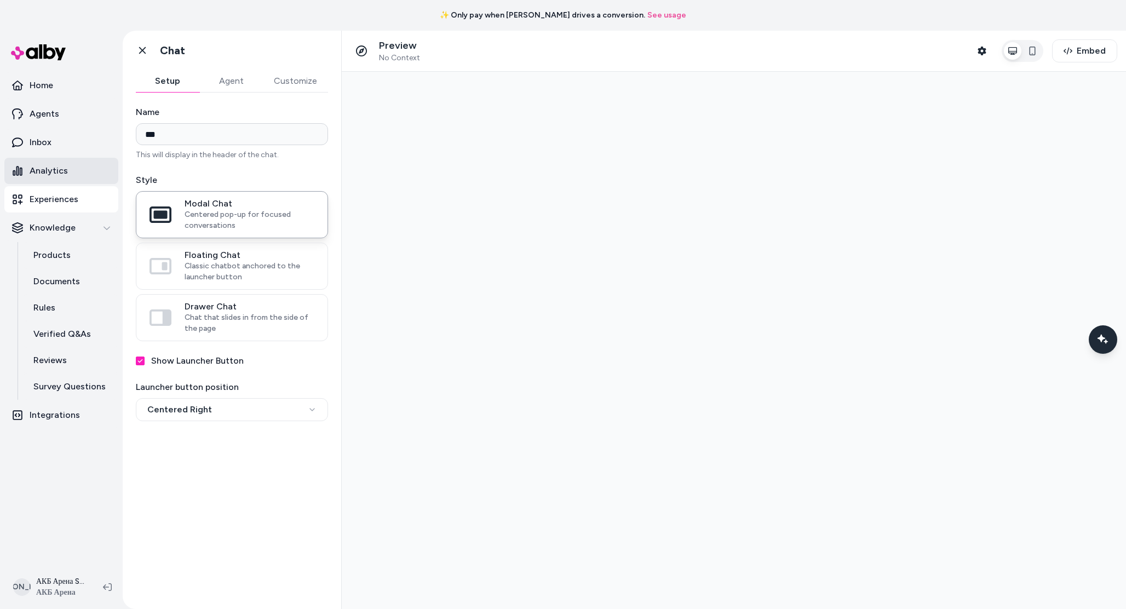
click at [83, 173] on link "Analytics" at bounding box center [61, 171] width 114 height 26
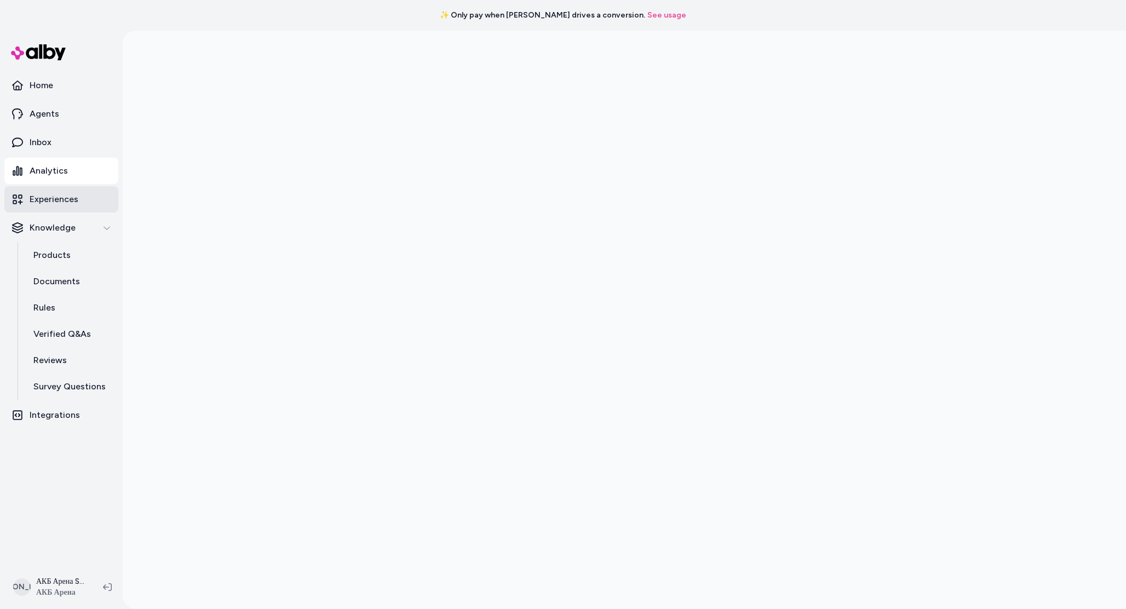
click at [76, 196] on p "Experiences" at bounding box center [54, 199] width 49 height 13
click at [72, 257] on link "Products" at bounding box center [70, 255] width 96 height 26
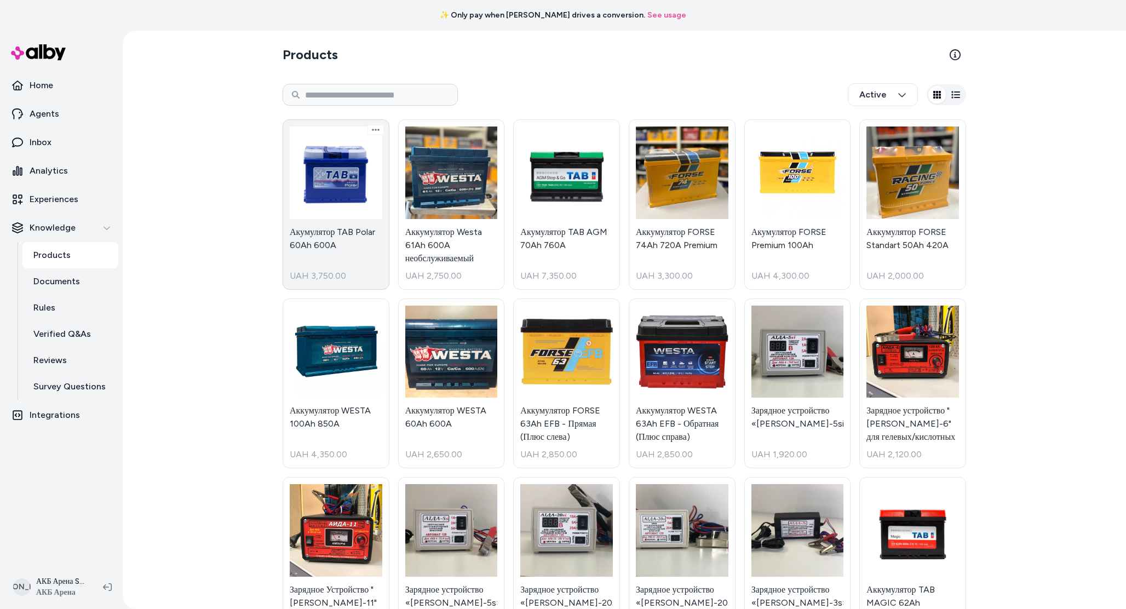
click at [353, 246] on link "Акумулятор TAB Polar 60Ah 600A UAH 3,750.00" at bounding box center [336, 204] width 107 height 170
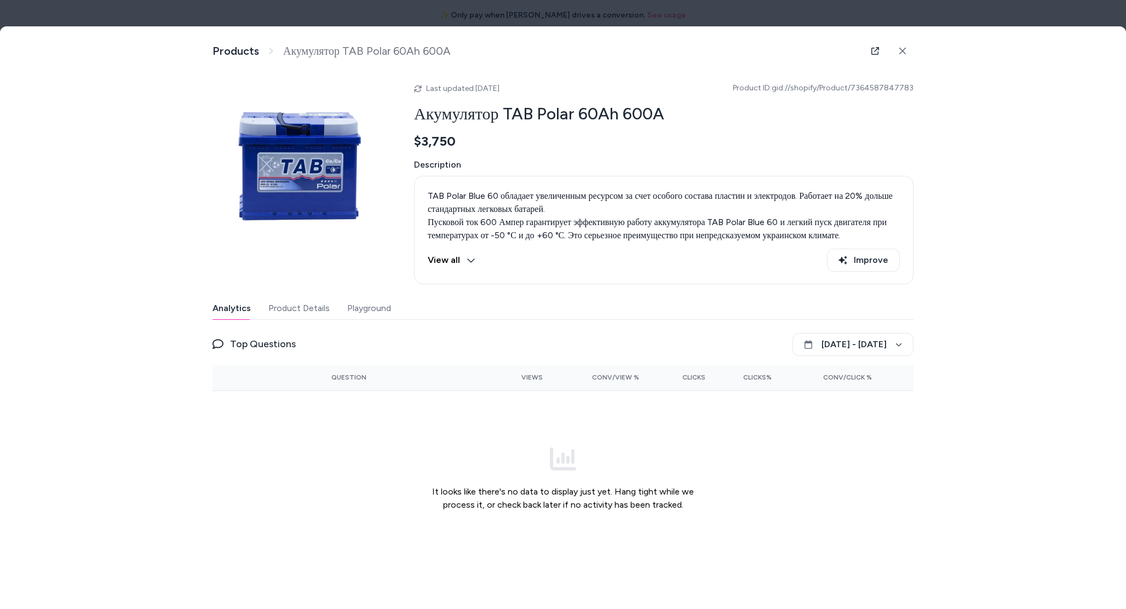
click at [1034, 16] on div at bounding box center [563, 304] width 1126 height 609
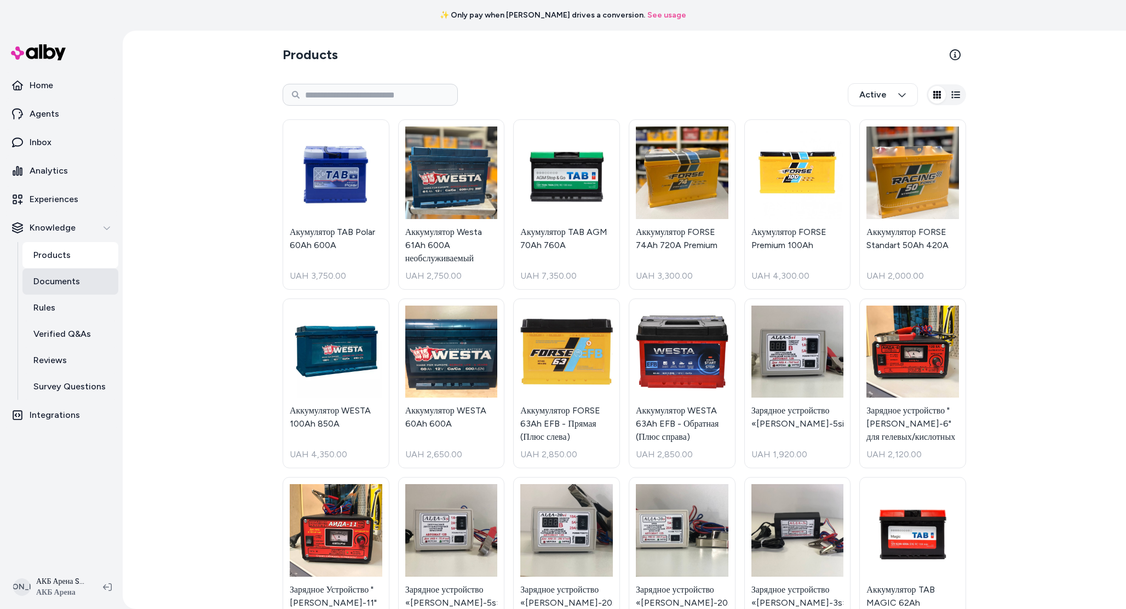
click at [81, 285] on link "Documents" at bounding box center [70, 281] width 96 height 26
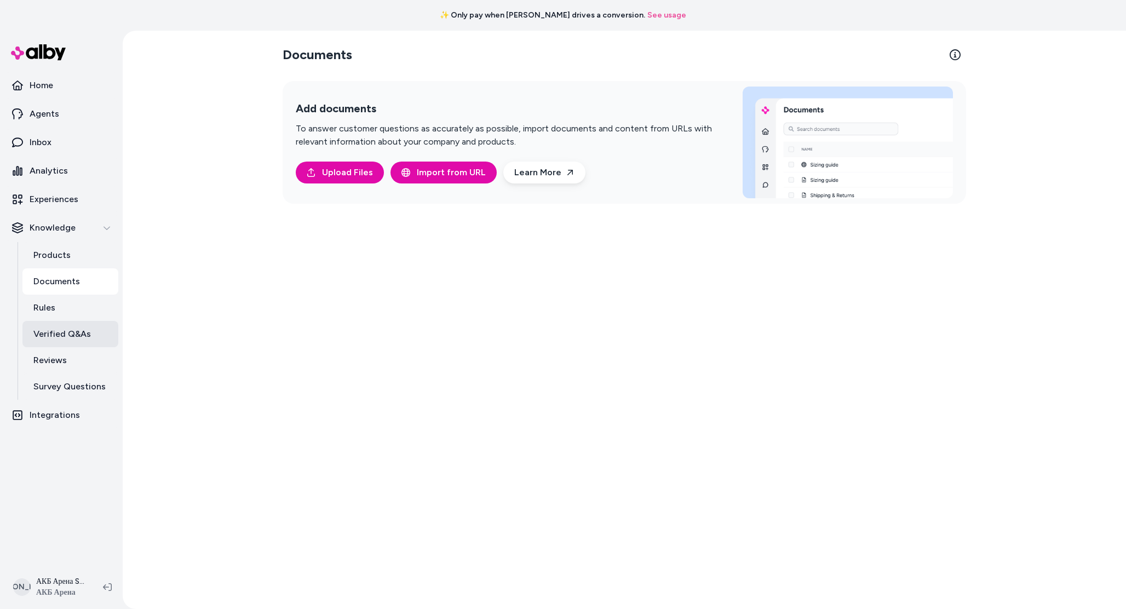
click at [94, 335] on link "Verified Q&As" at bounding box center [70, 334] width 96 height 26
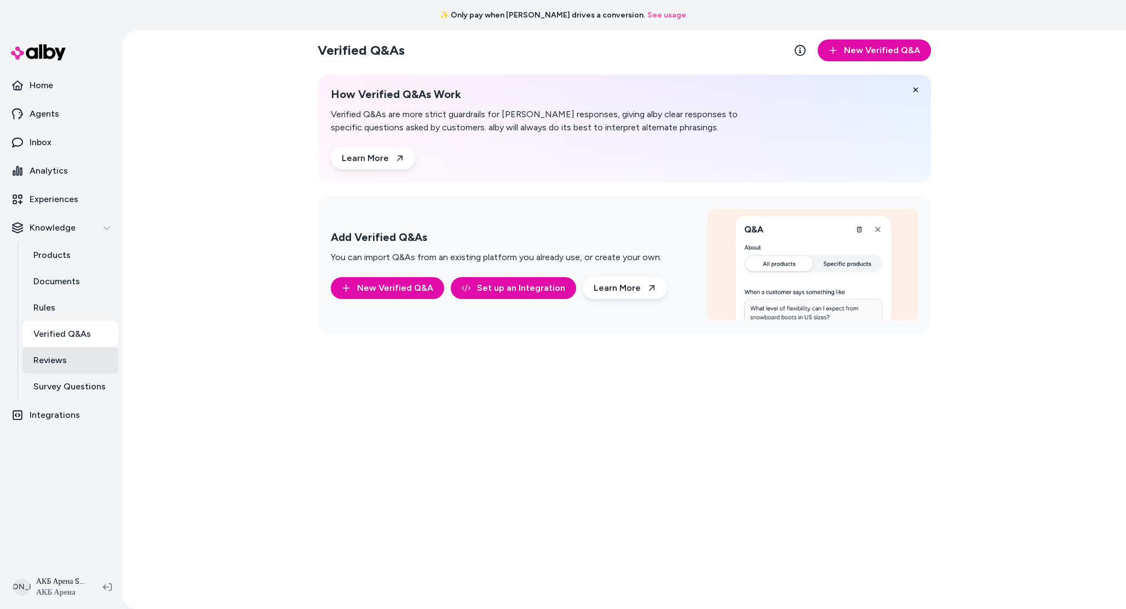
click at [89, 354] on link "Reviews" at bounding box center [70, 360] width 96 height 26
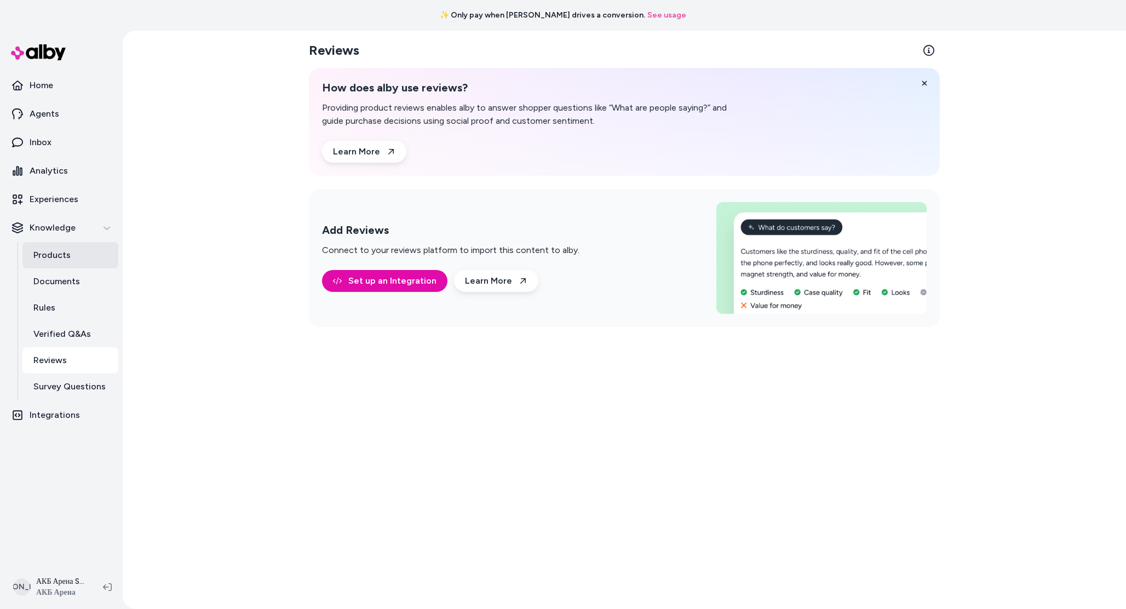
click at [90, 260] on link "Products" at bounding box center [70, 255] width 96 height 26
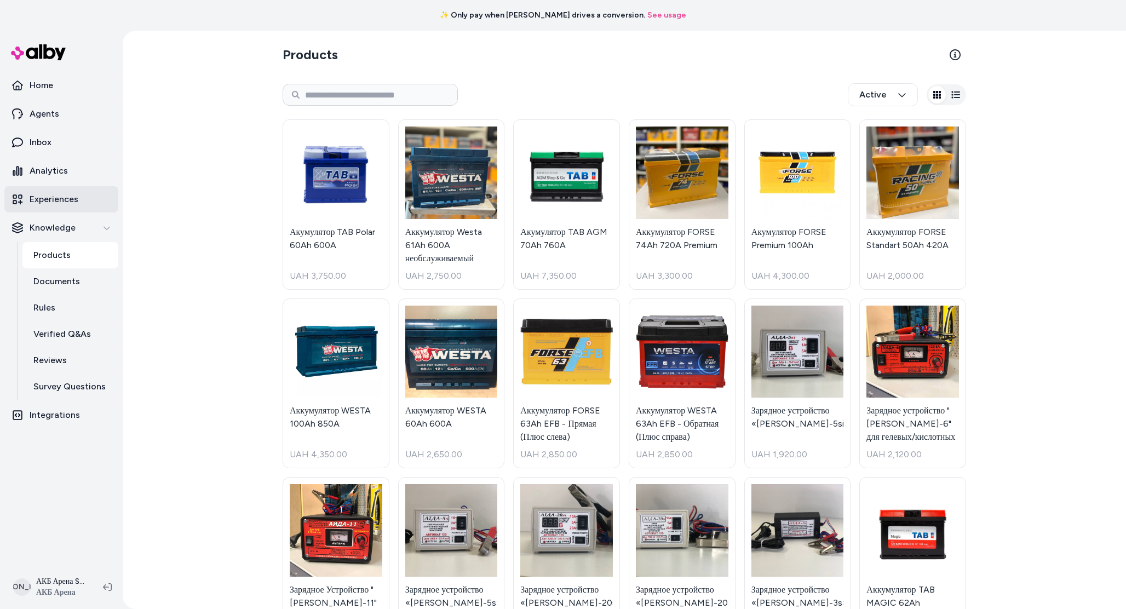
click at [90, 197] on link "Experiences" at bounding box center [61, 199] width 114 height 26
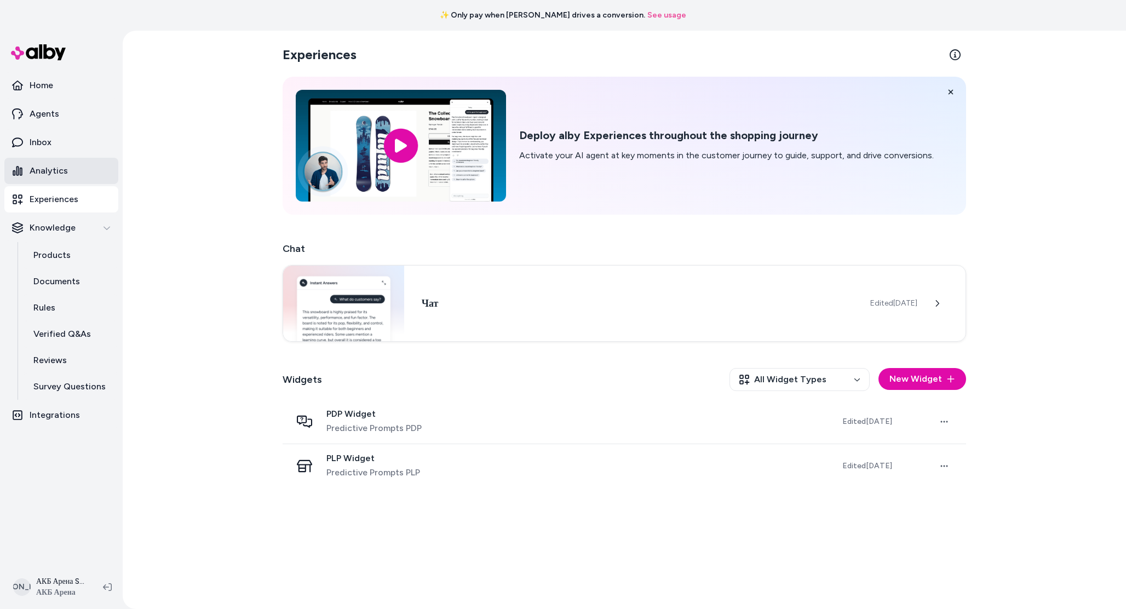
click at [82, 169] on link "Analytics" at bounding box center [61, 171] width 114 height 26
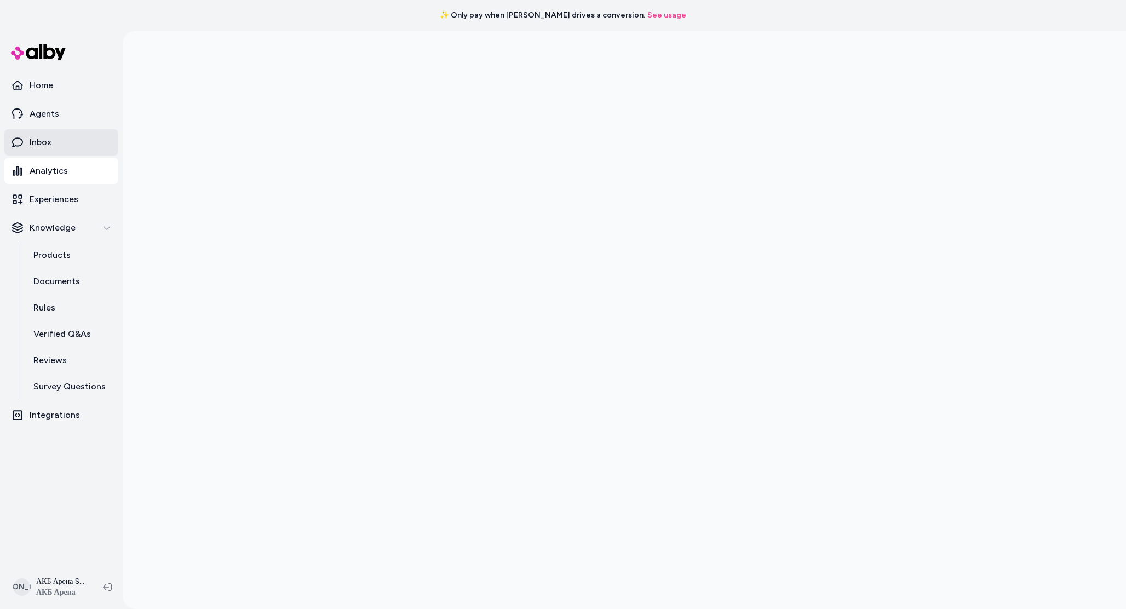
click at [79, 136] on link "Inbox" at bounding box center [61, 142] width 114 height 26
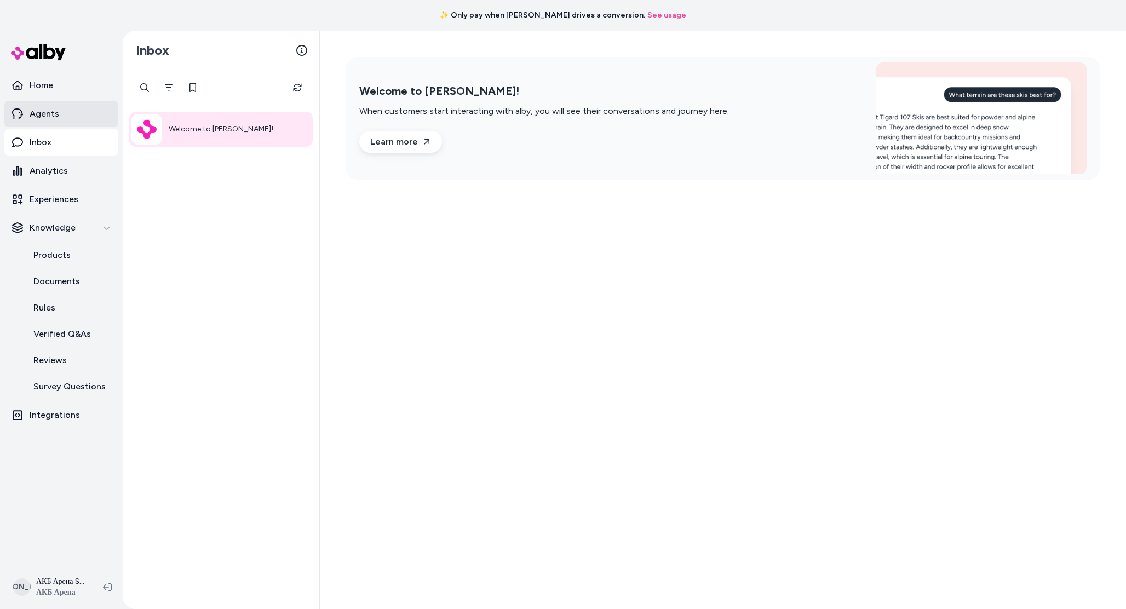
click at [49, 120] on p "Agents" at bounding box center [45, 113] width 30 height 13
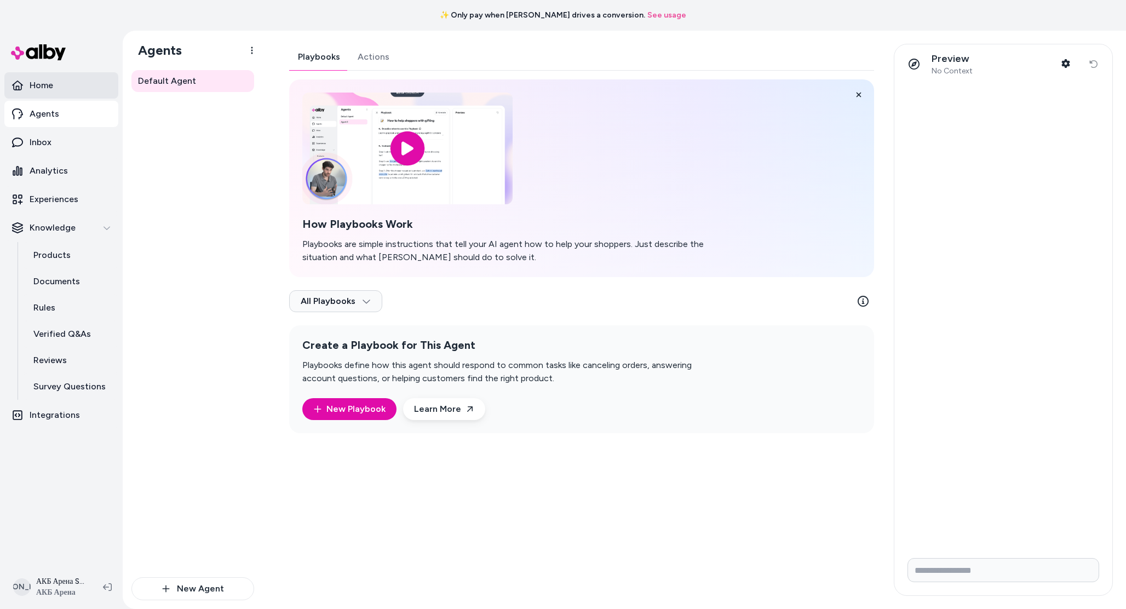
click at [76, 82] on link "Home" at bounding box center [61, 85] width 114 height 26
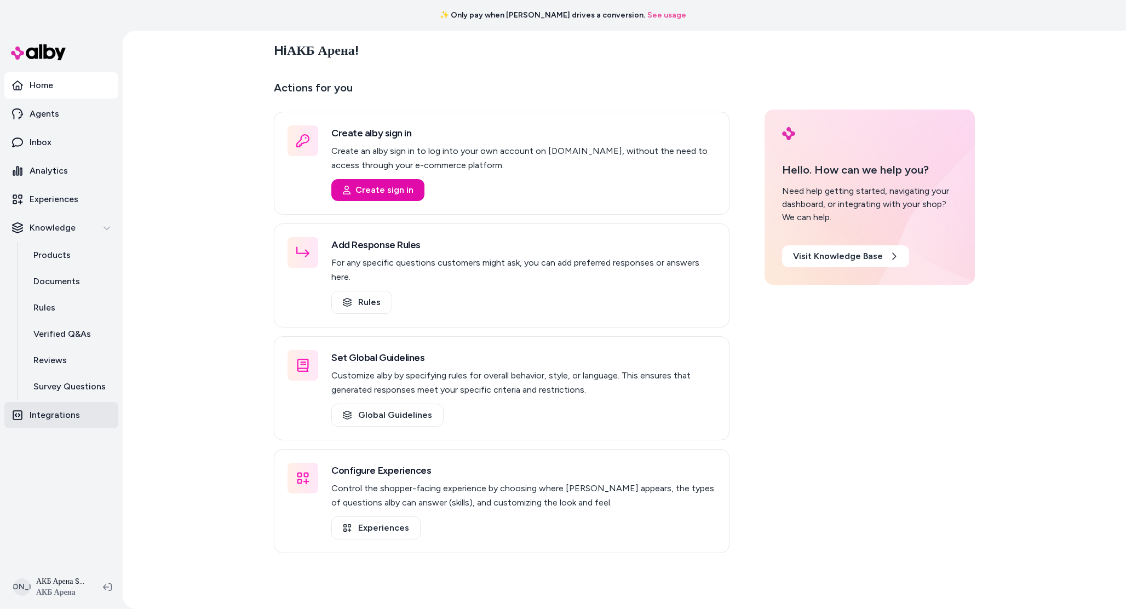
click at [75, 417] on p "Integrations" at bounding box center [55, 415] width 50 height 13
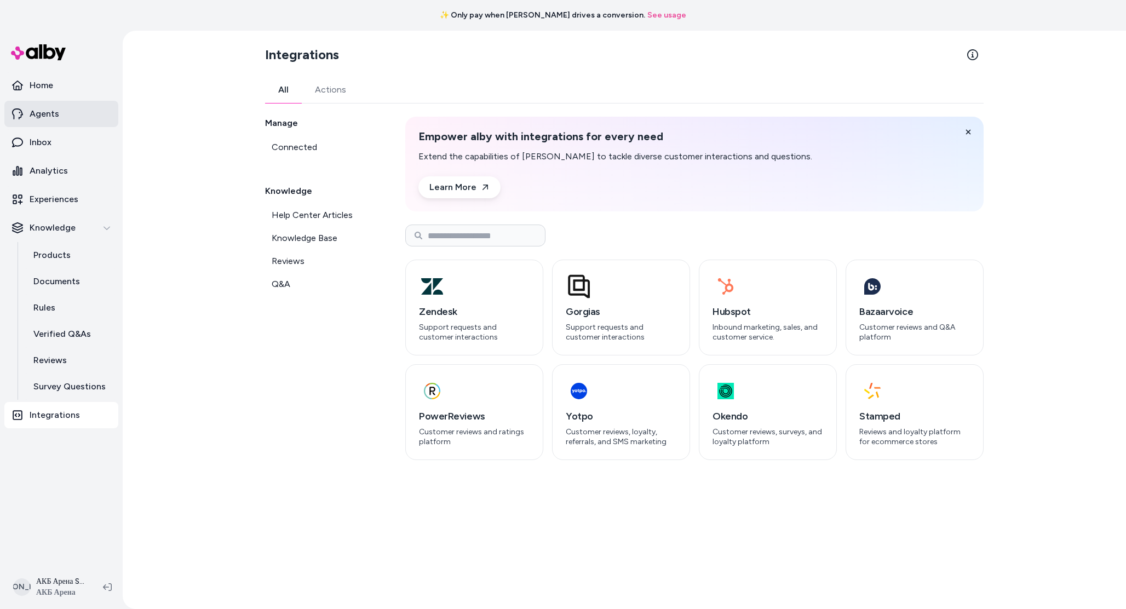
click at [88, 110] on link "Agents" at bounding box center [61, 114] width 114 height 26
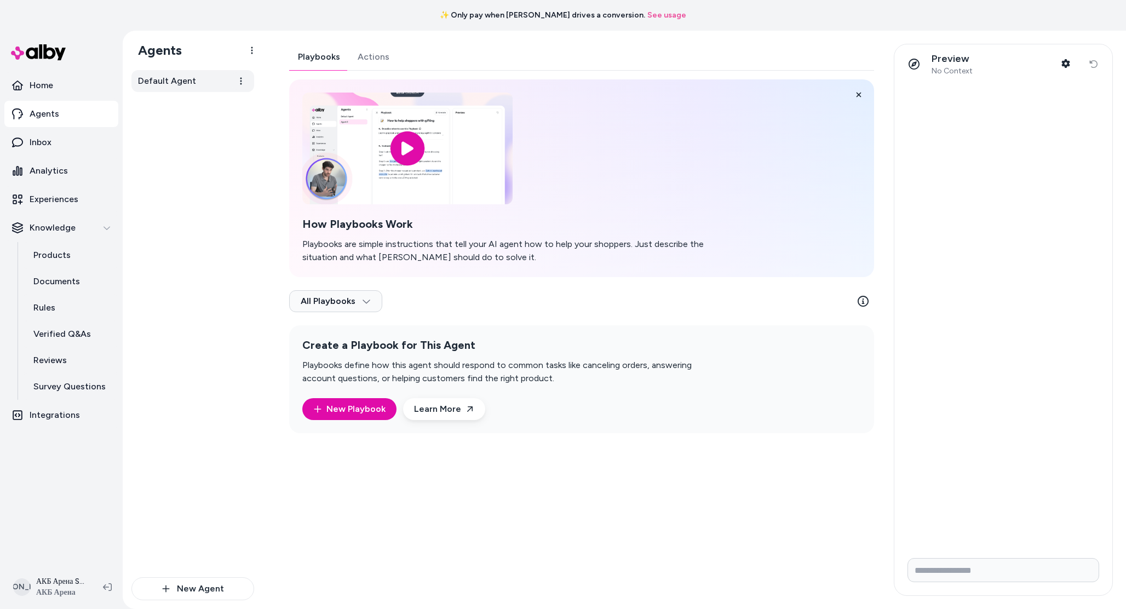
click at [199, 87] on link "Default Agent" at bounding box center [192, 81] width 123 height 22
click at [346, 408] on link "New Playbook" at bounding box center [349, 409] width 72 height 13
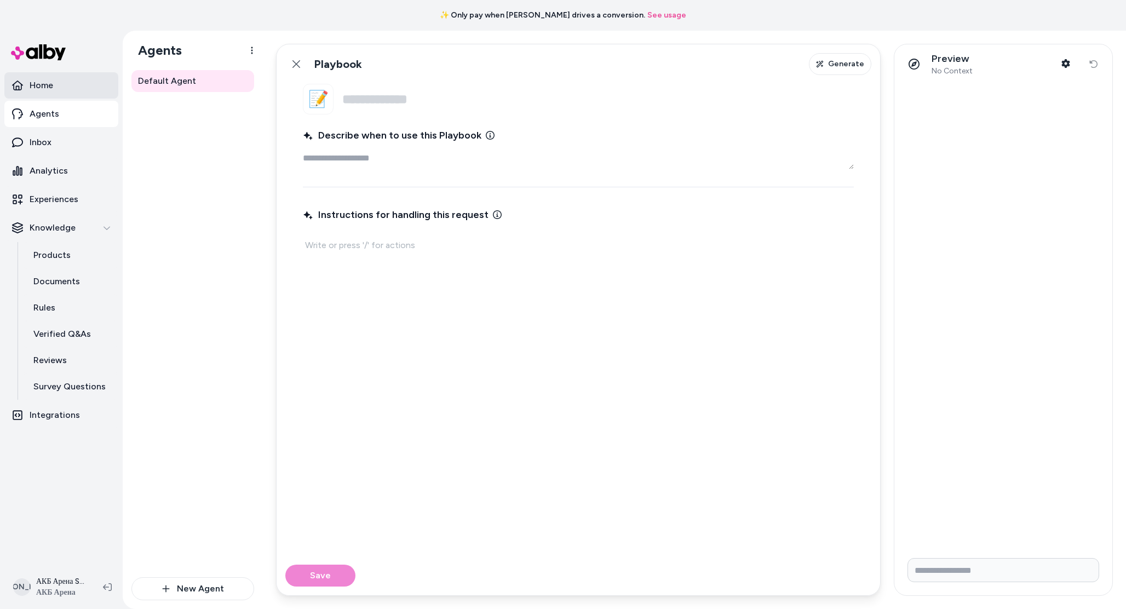
click at [78, 82] on link "Home" at bounding box center [61, 85] width 114 height 26
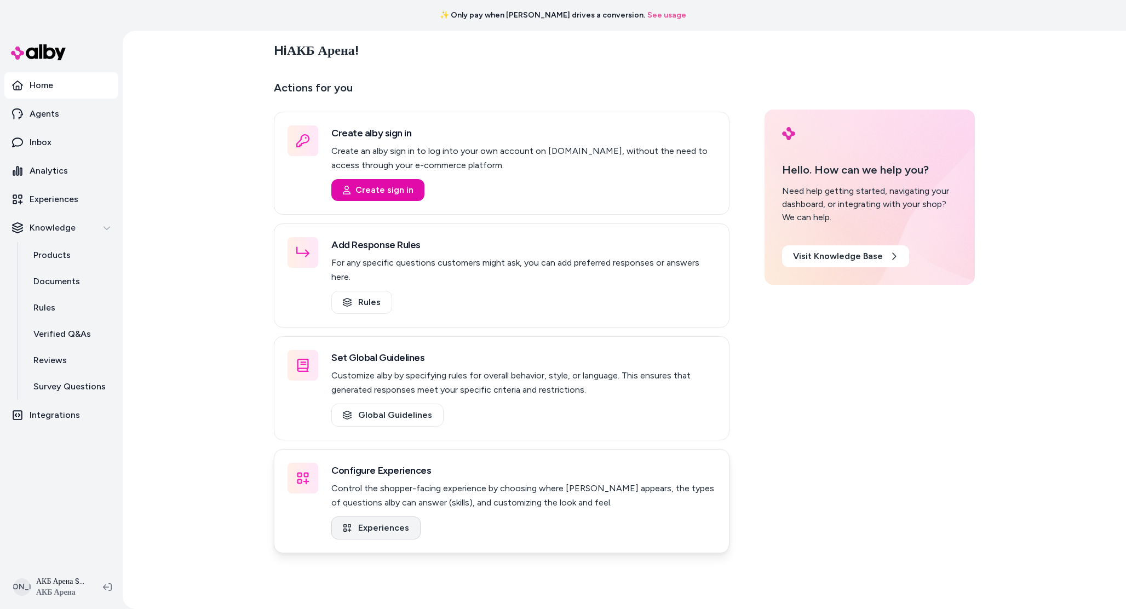
click at [401, 517] on link "Experiences" at bounding box center [375, 528] width 89 height 23
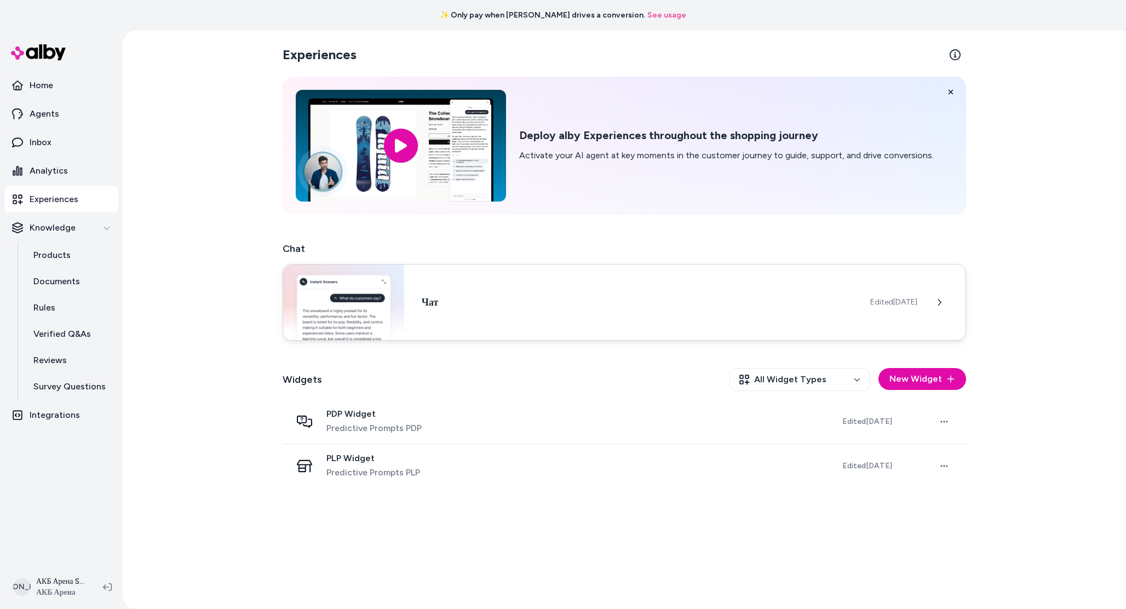
click at [375, 296] on img at bounding box center [343, 303] width 121 height 76
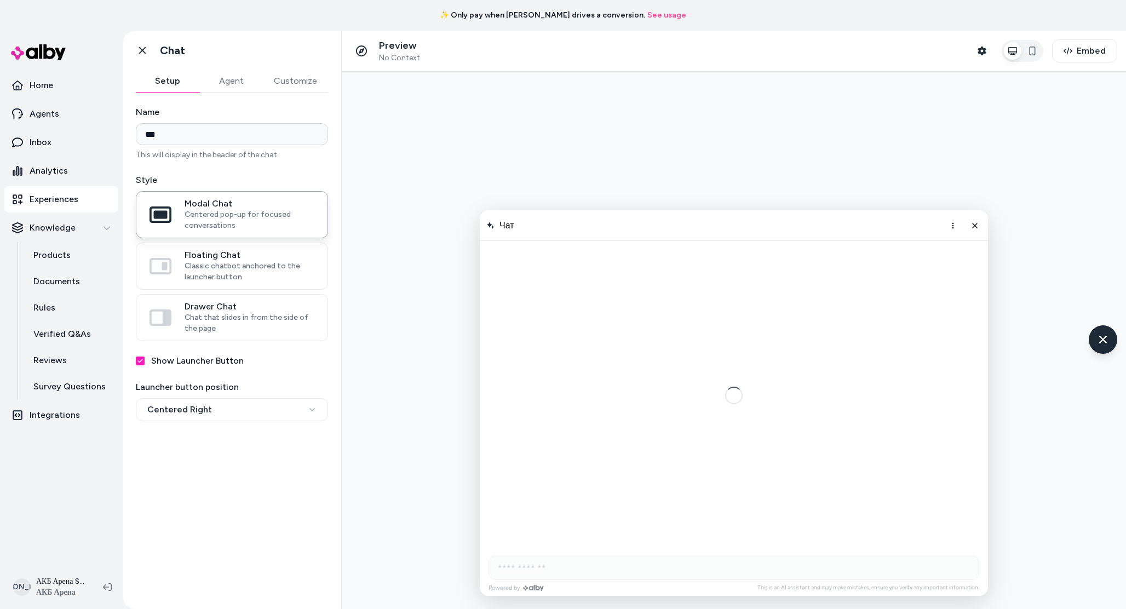
click at [242, 73] on button "Agent" at bounding box center [231, 81] width 64 height 22
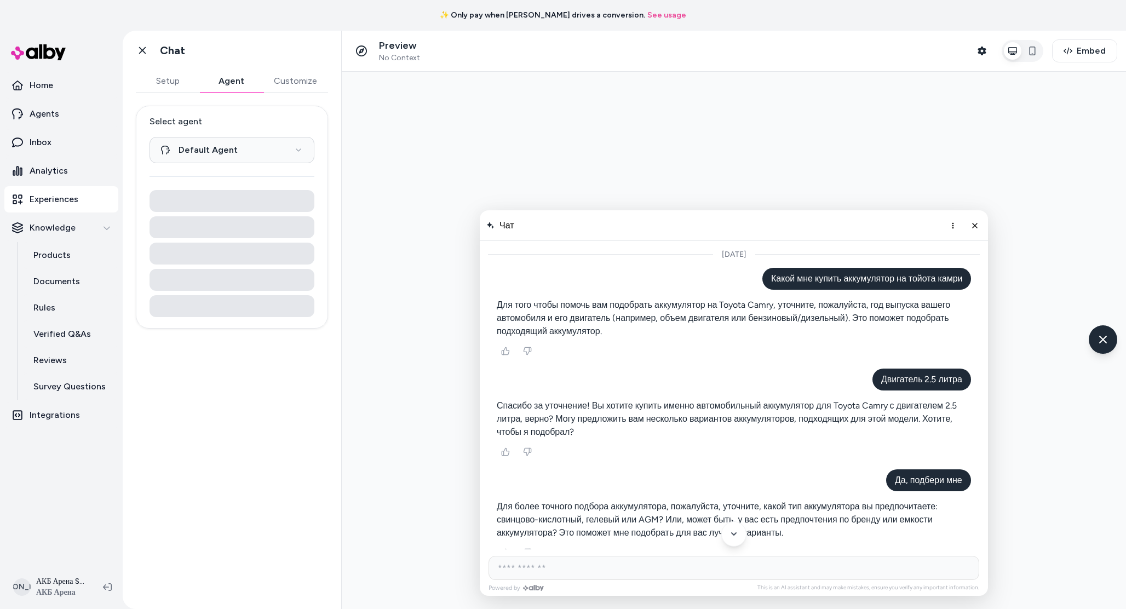
scroll to position [797, 0]
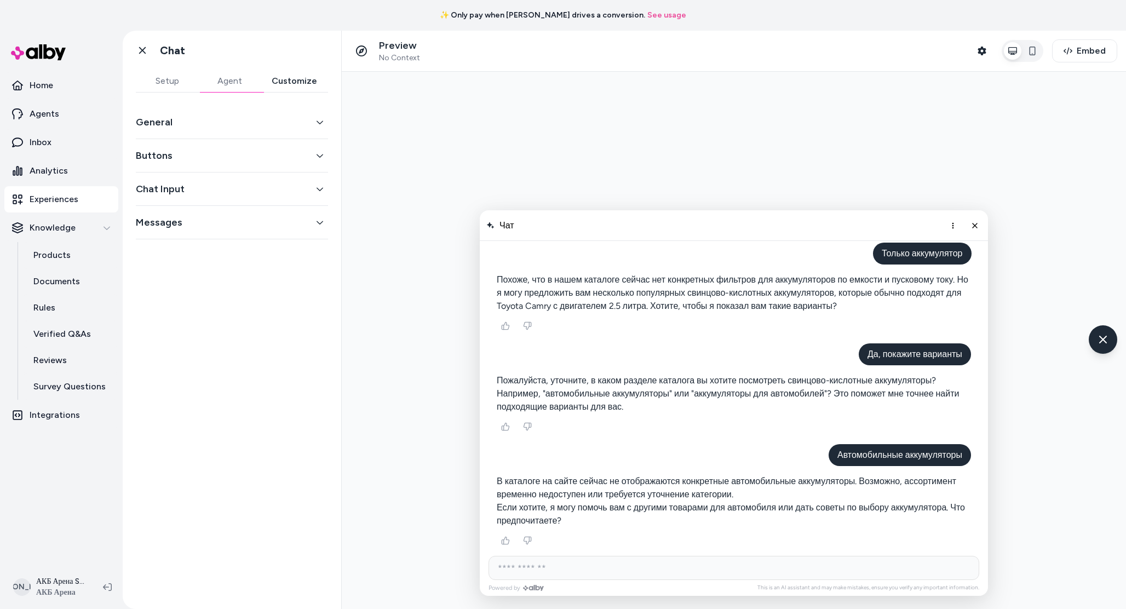
click at [304, 73] on button "Customize" at bounding box center [294, 81] width 67 height 22
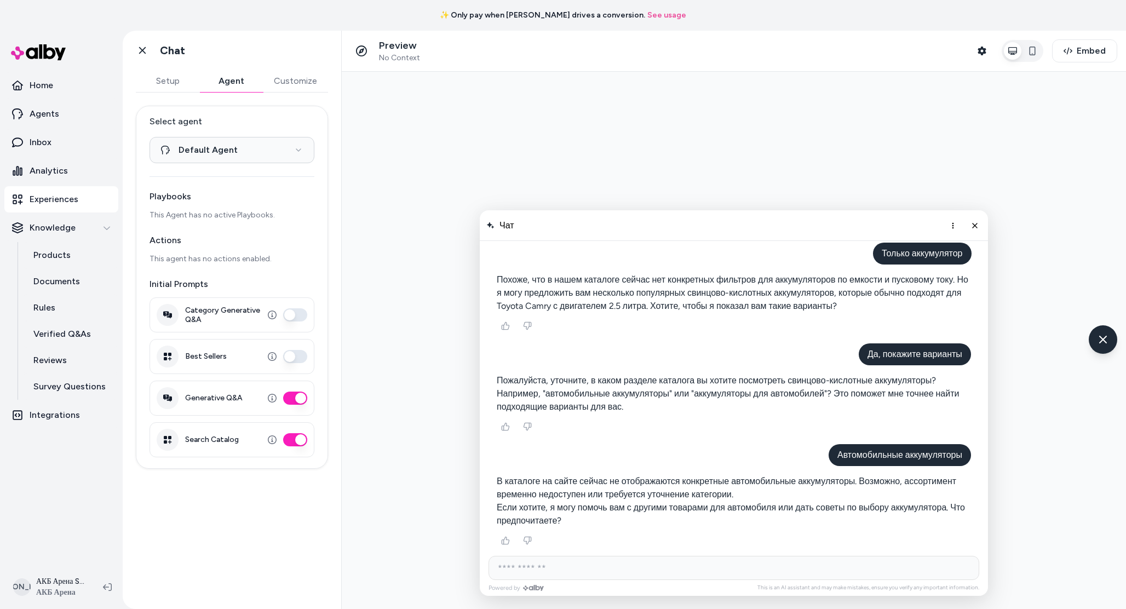
click at [249, 74] on button "Agent" at bounding box center [231, 81] width 64 height 22
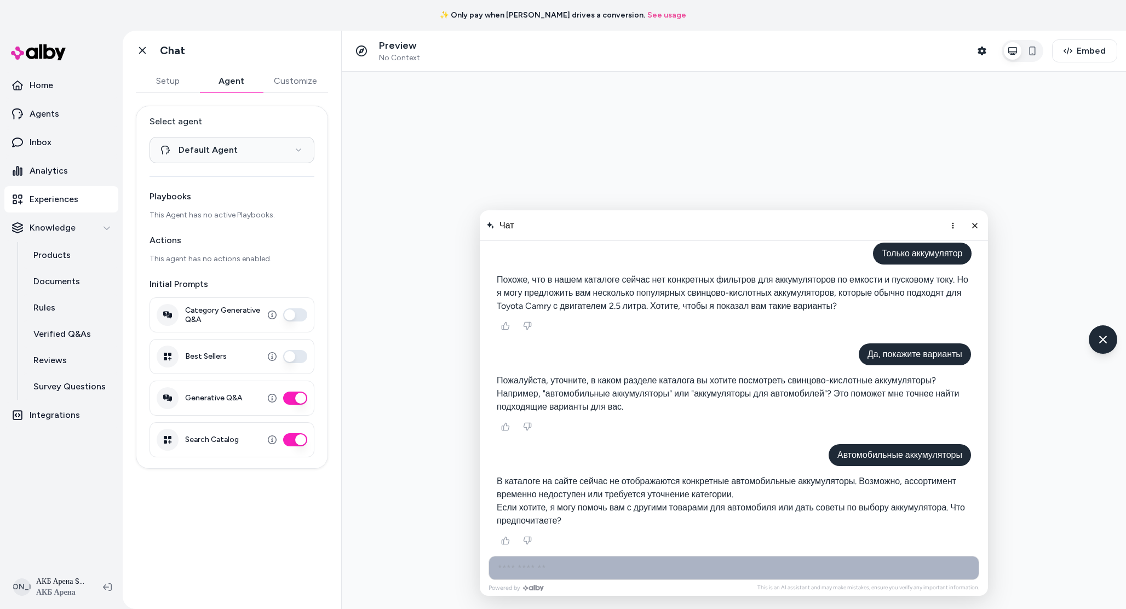
click at [569, 568] on input "AI Shopping Assistant" at bounding box center [734, 568] width 491 height 24
type input "**********"
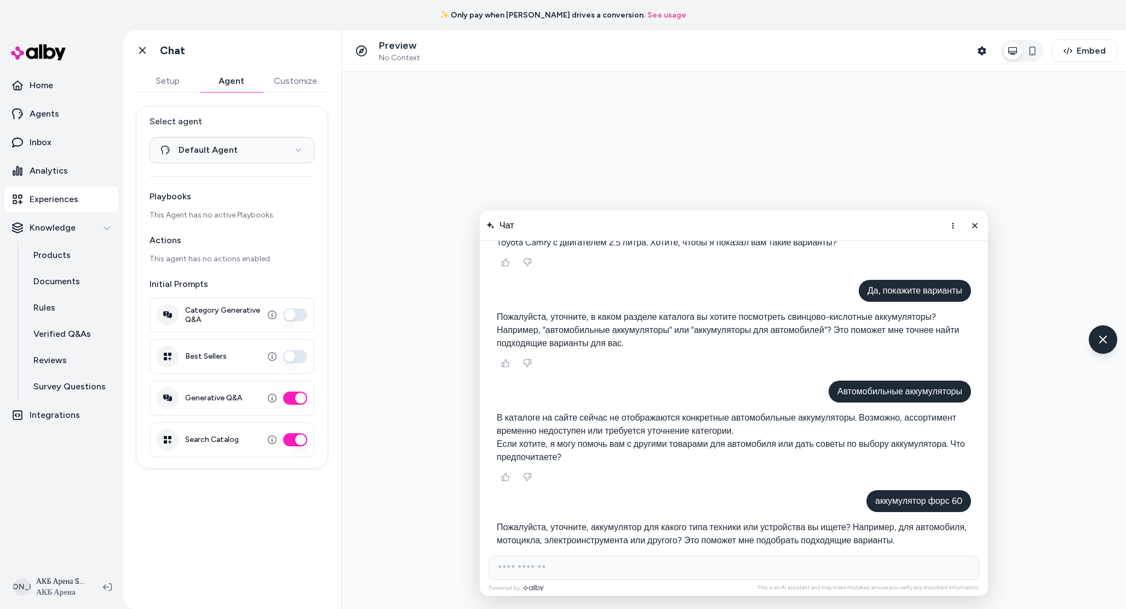
scroll to position [913, 0]
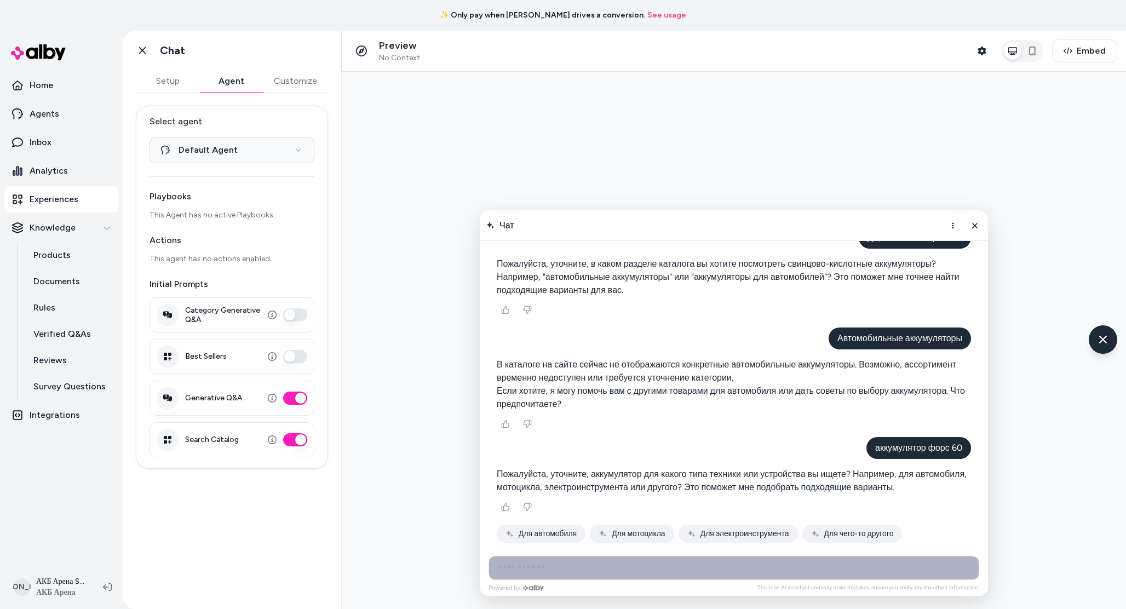
click at [642, 566] on input "AI Shopping Assistant" at bounding box center [734, 568] width 491 height 24
type input "**********"
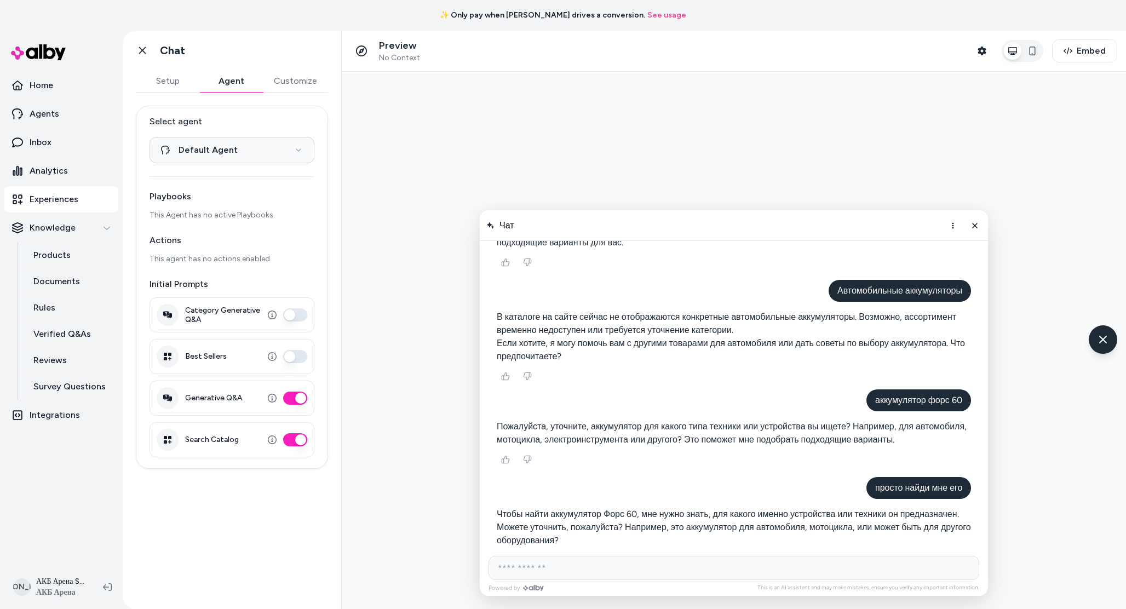
scroll to position [1037, 0]
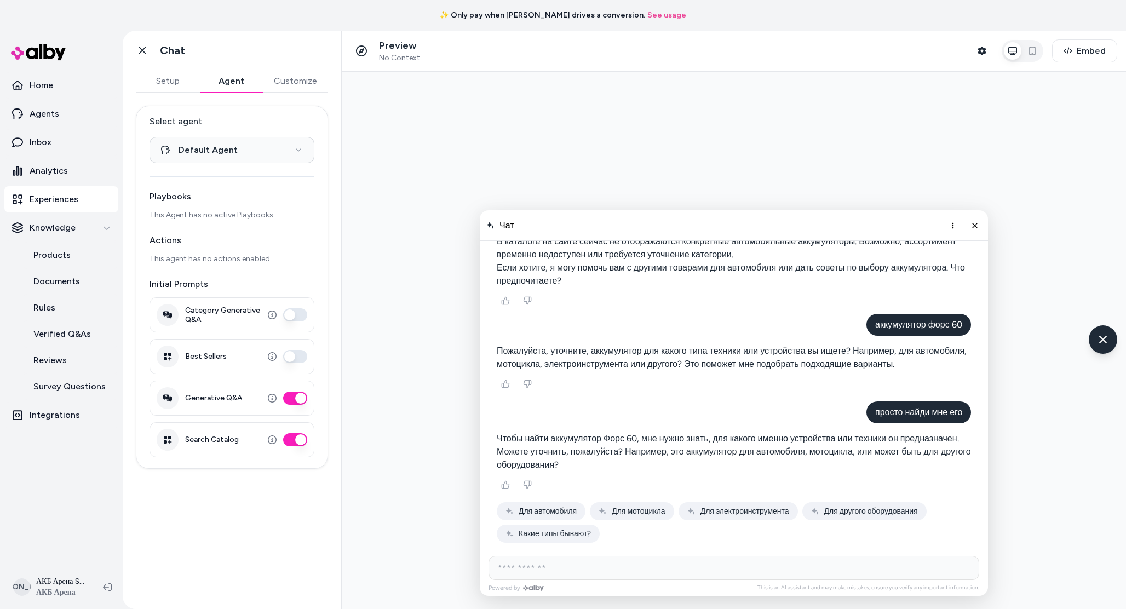
click at [470, 479] on span "Для автомобиля" at bounding box center [440, 469] width 59 height 19
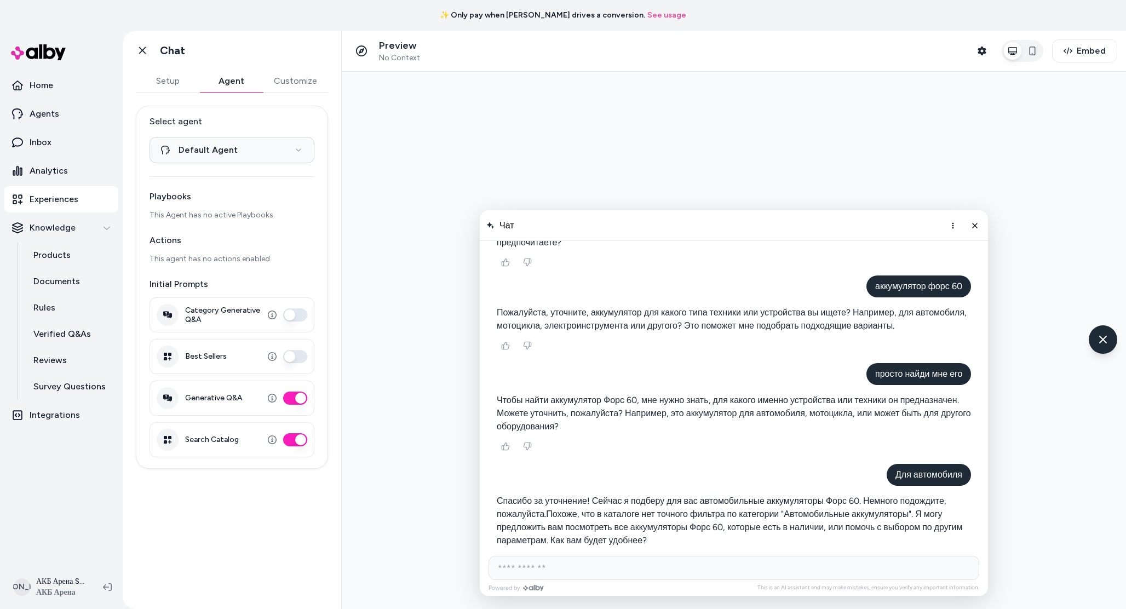
scroll to position [1151, 0]
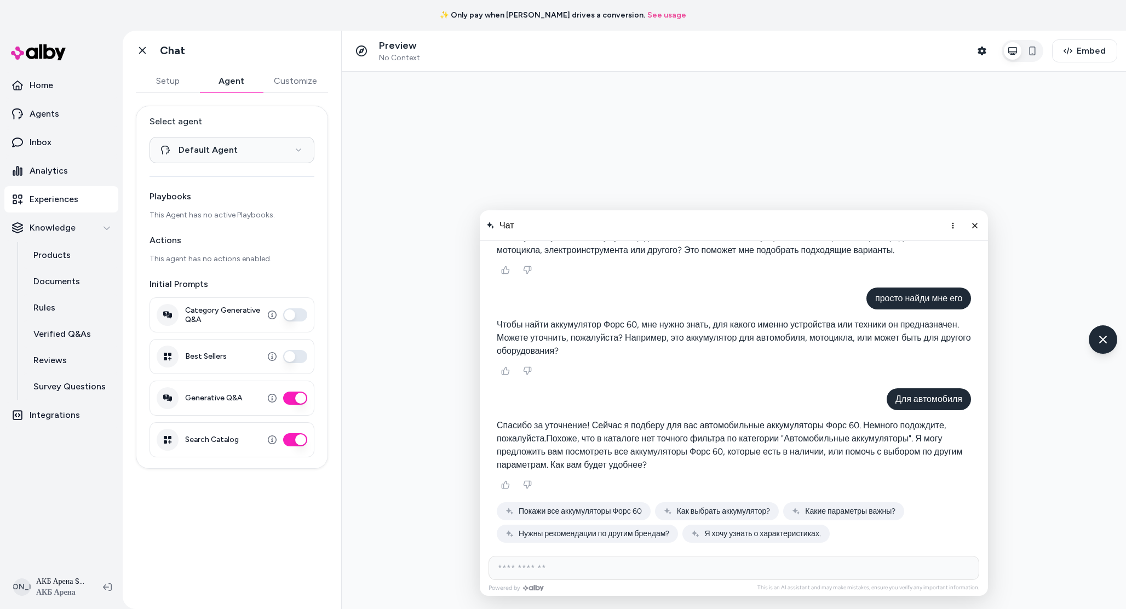
click at [544, 508] on span "Покажи все аккумуляторы Форс 60" at bounding box center [580, 511] width 123 height 9
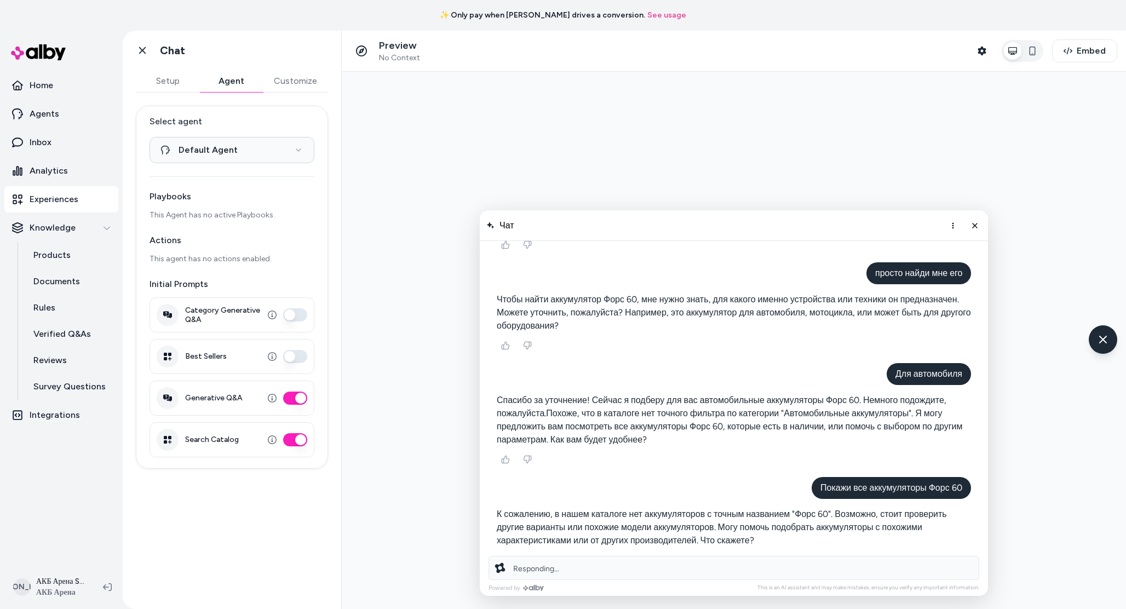
scroll to position [1251, 0]
